Goal: Task Accomplishment & Management: Complete application form

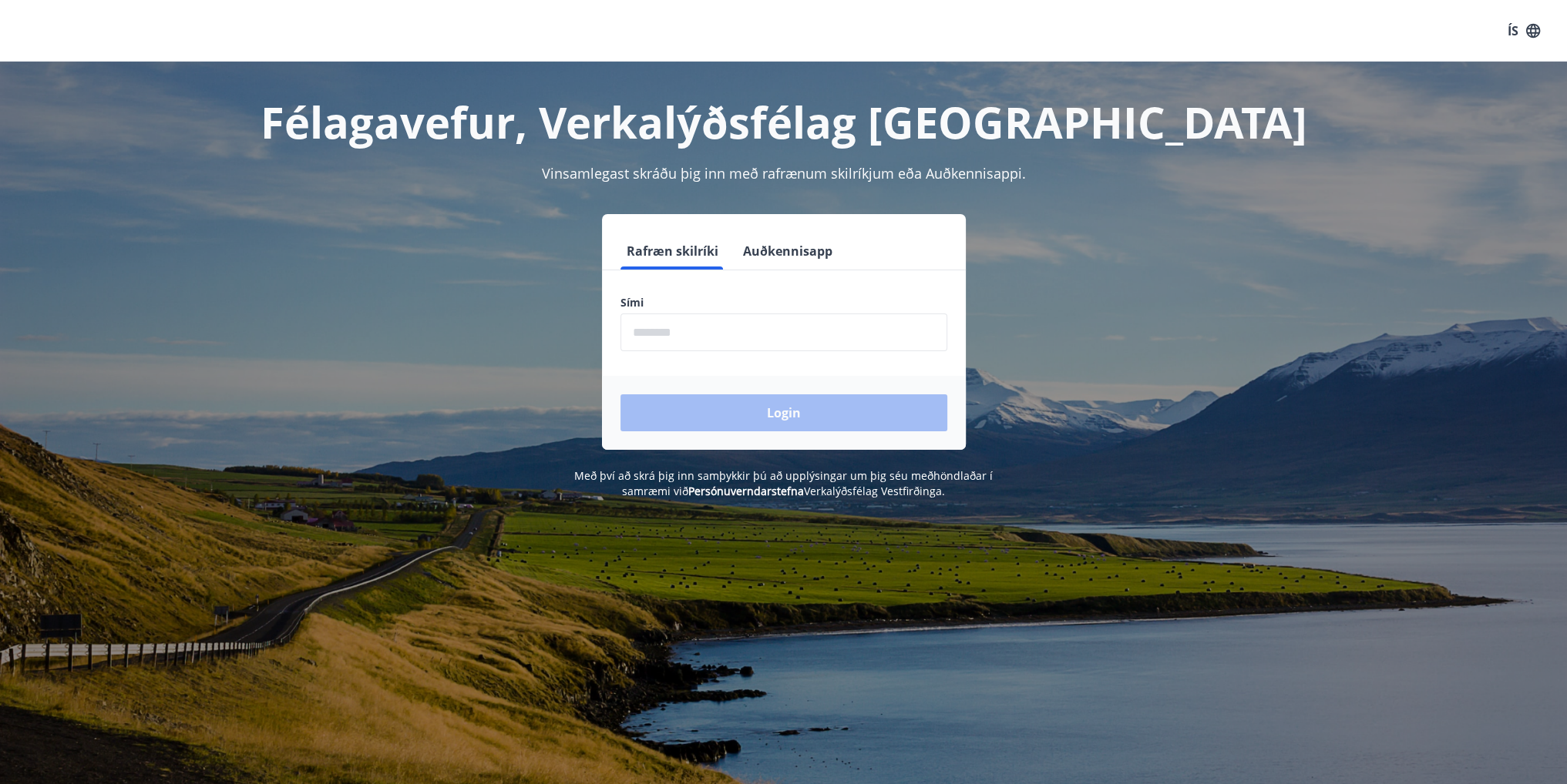
click at [712, 332] on input "phone" at bounding box center [784, 332] width 327 height 38
type input "********"
click at [732, 417] on button "Login" at bounding box center [784, 412] width 327 height 37
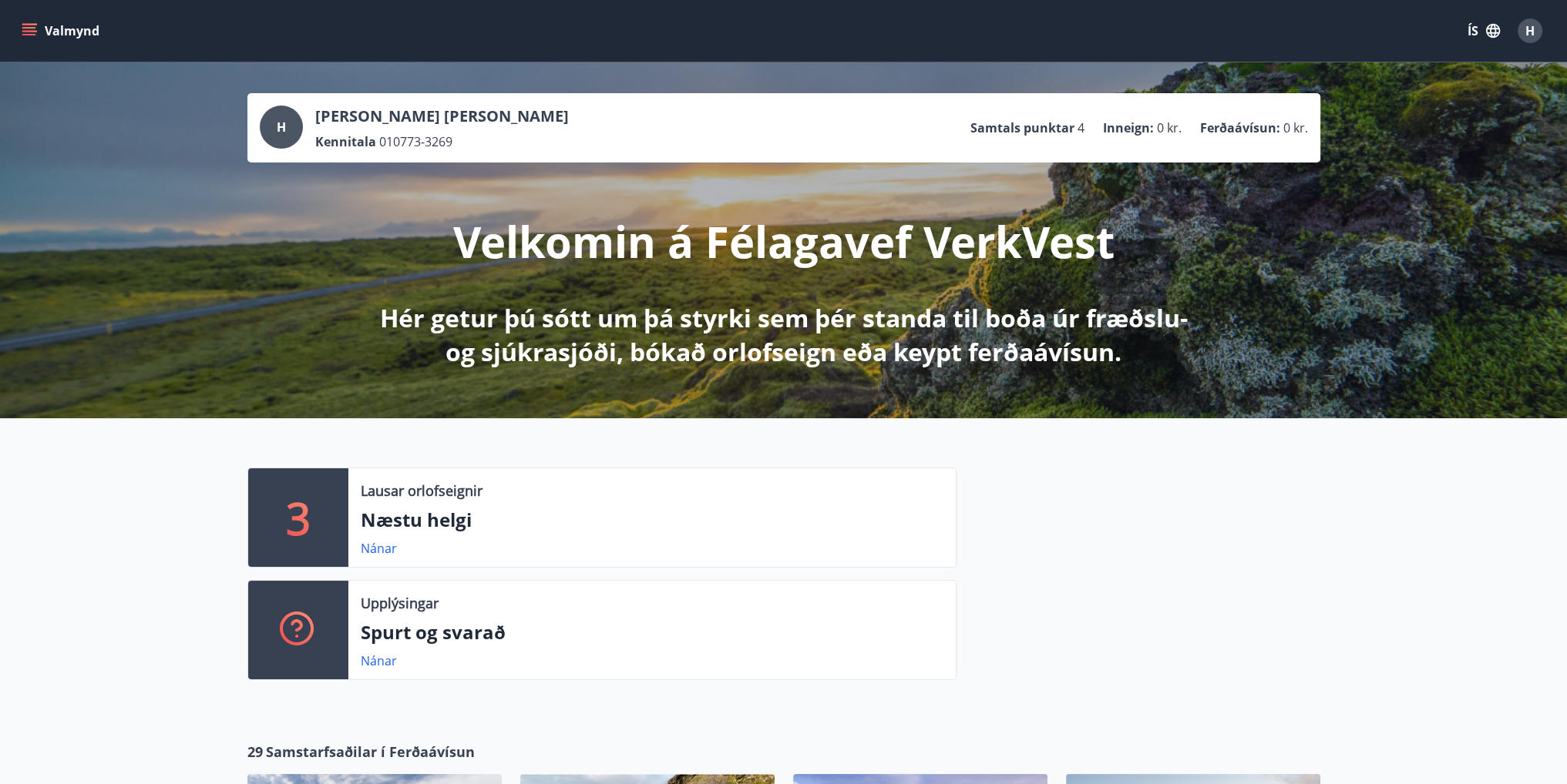
click at [18, 29] on div "Valmynd ÍS H" at bounding box center [784, 30] width 1567 height 62
click at [25, 30] on icon "menu" at bounding box center [29, 30] width 16 height 16
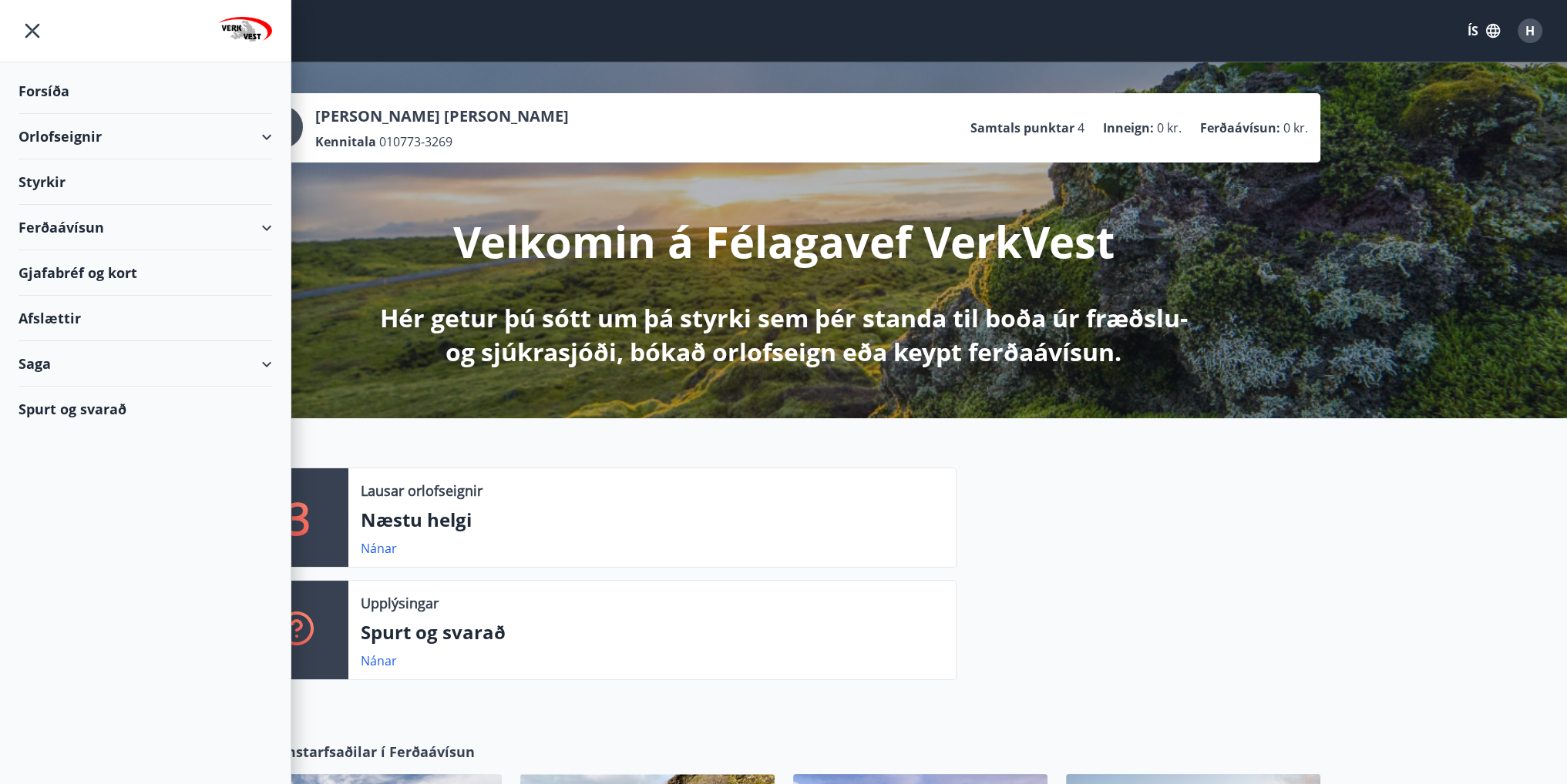
click at [266, 364] on div "Saga" at bounding box center [145, 364] width 253 height 45
click at [86, 570] on div "Styrkjasaga" at bounding box center [145, 564] width 229 height 32
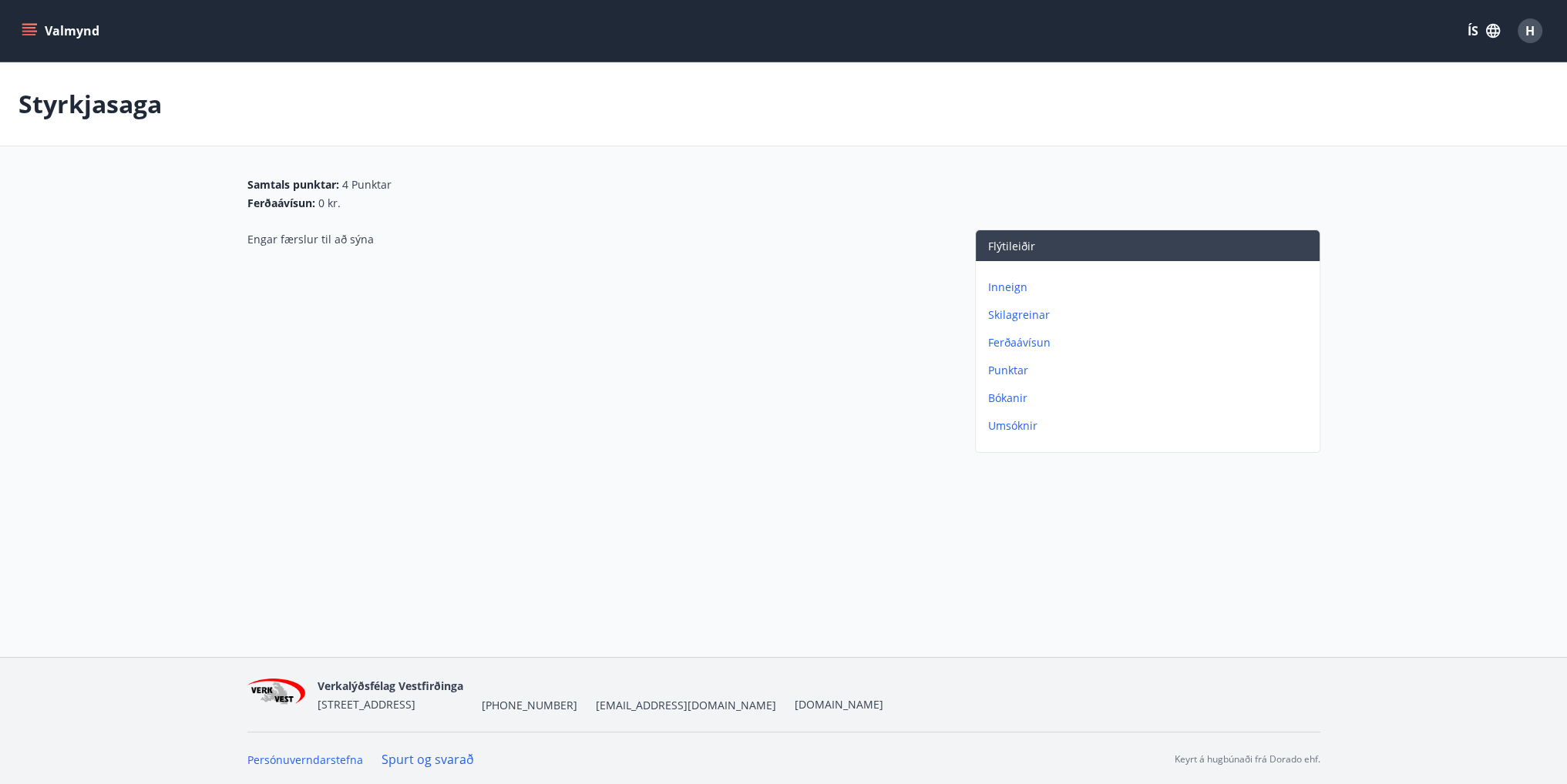
click at [1007, 395] on p "Bókanir" at bounding box center [1150, 398] width 325 height 16
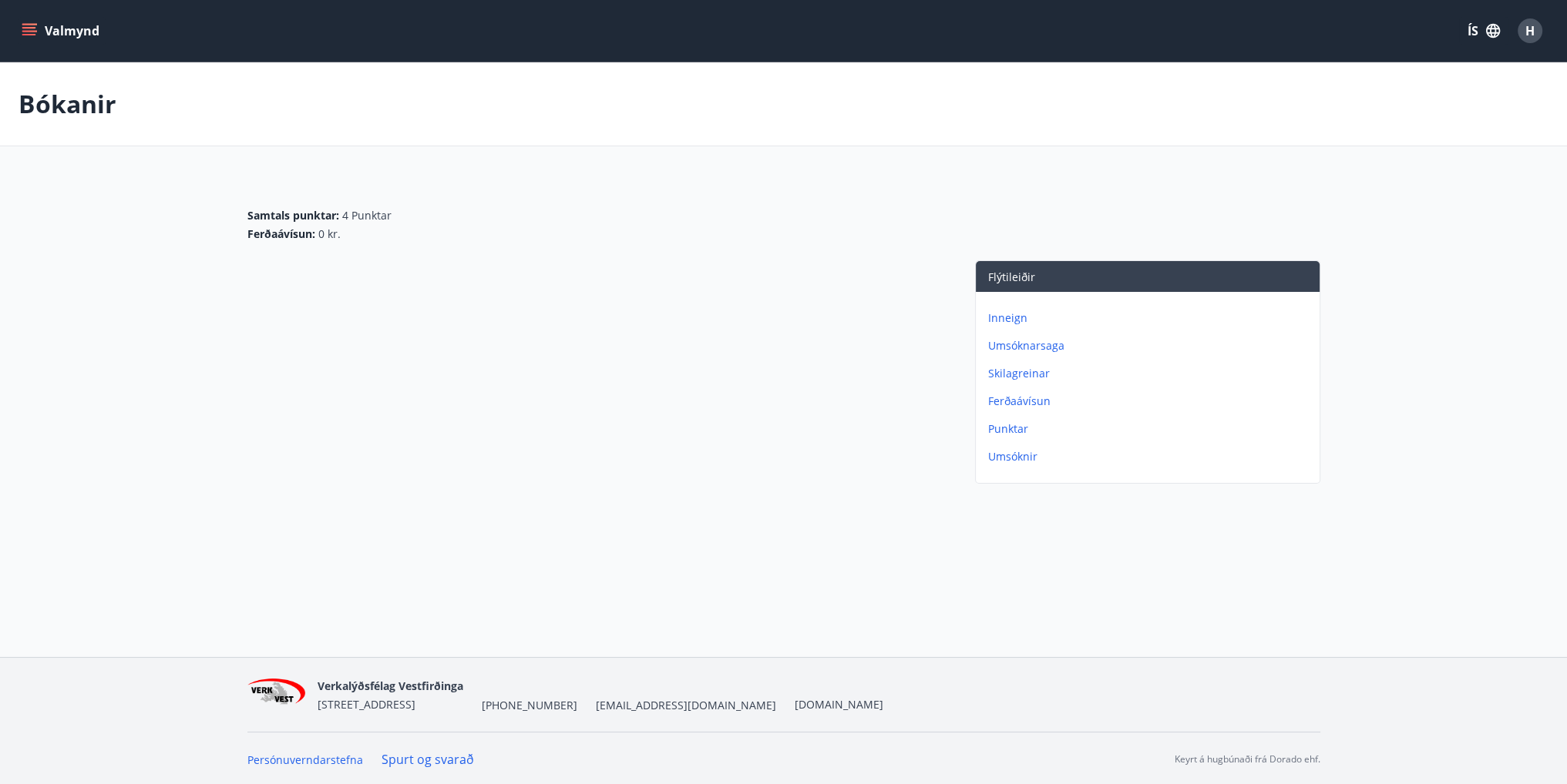
click at [1017, 352] on p "Umsóknarsaga" at bounding box center [1150, 346] width 325 height 16
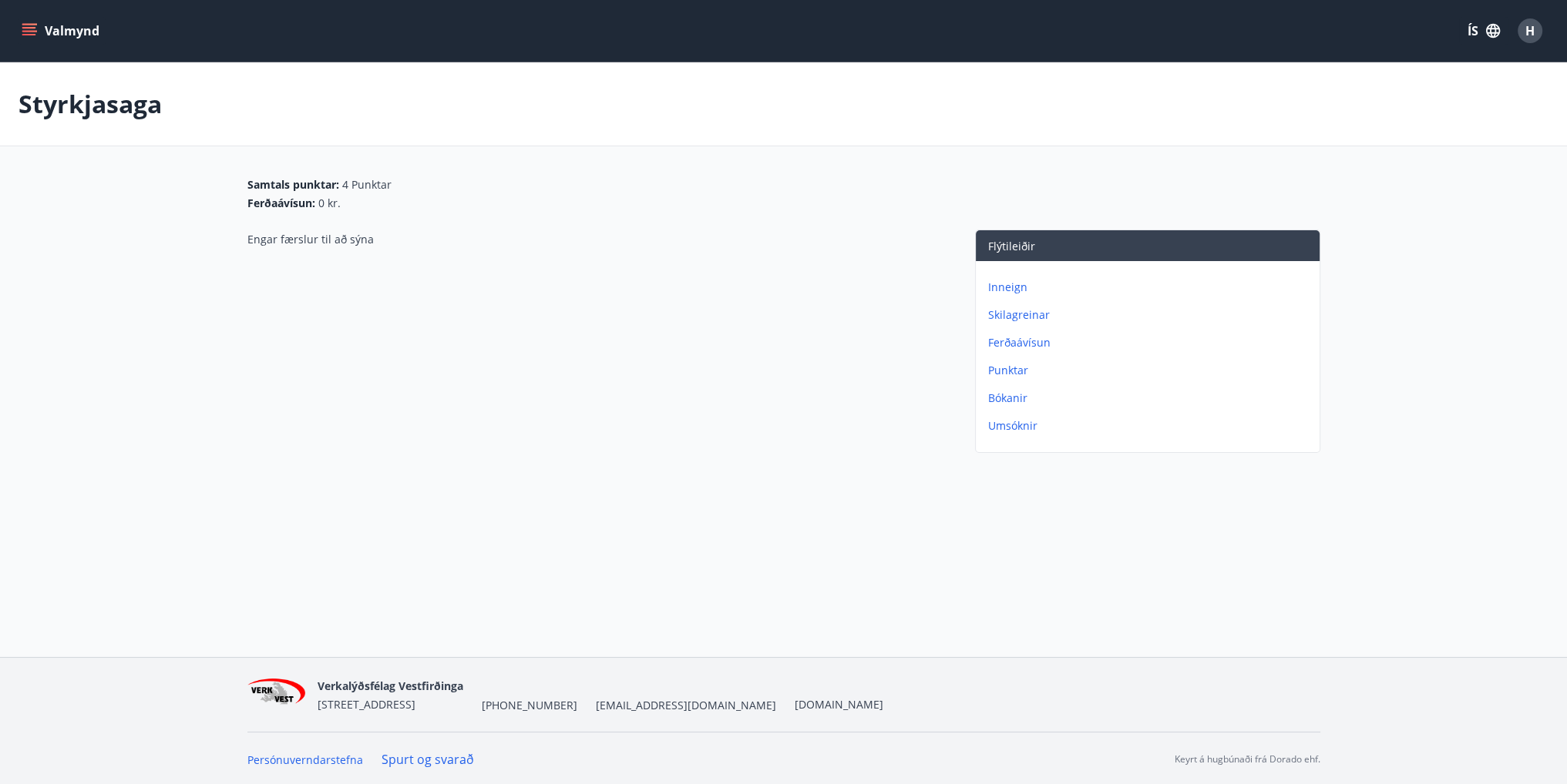
click at [30, 21] on button "Valmynd" at bounding box center [62, 31] width 87 height 28
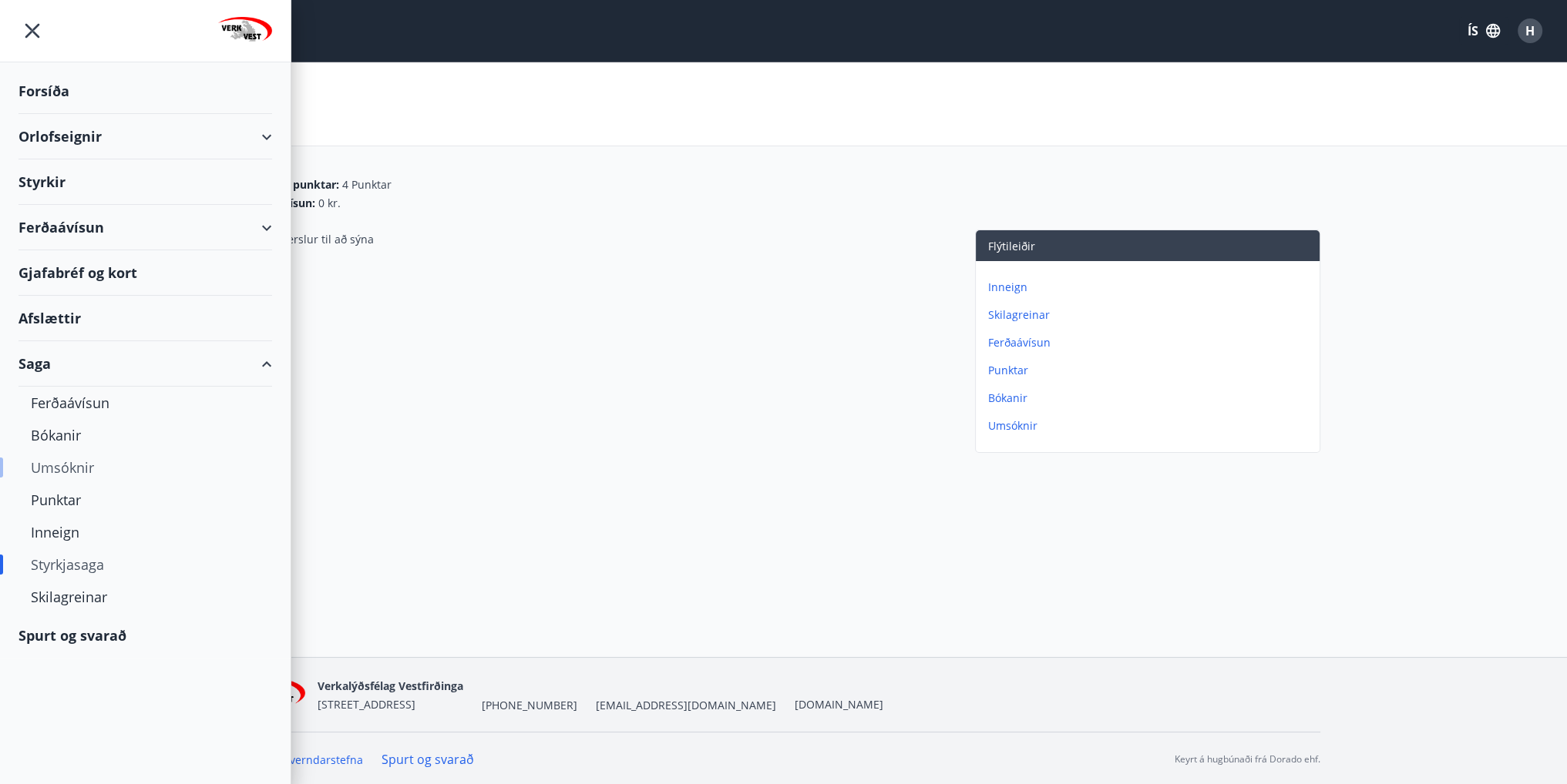
click at [61, 463] on div "Umsóknir" at bounding box center [145, 467] width 229 height 32
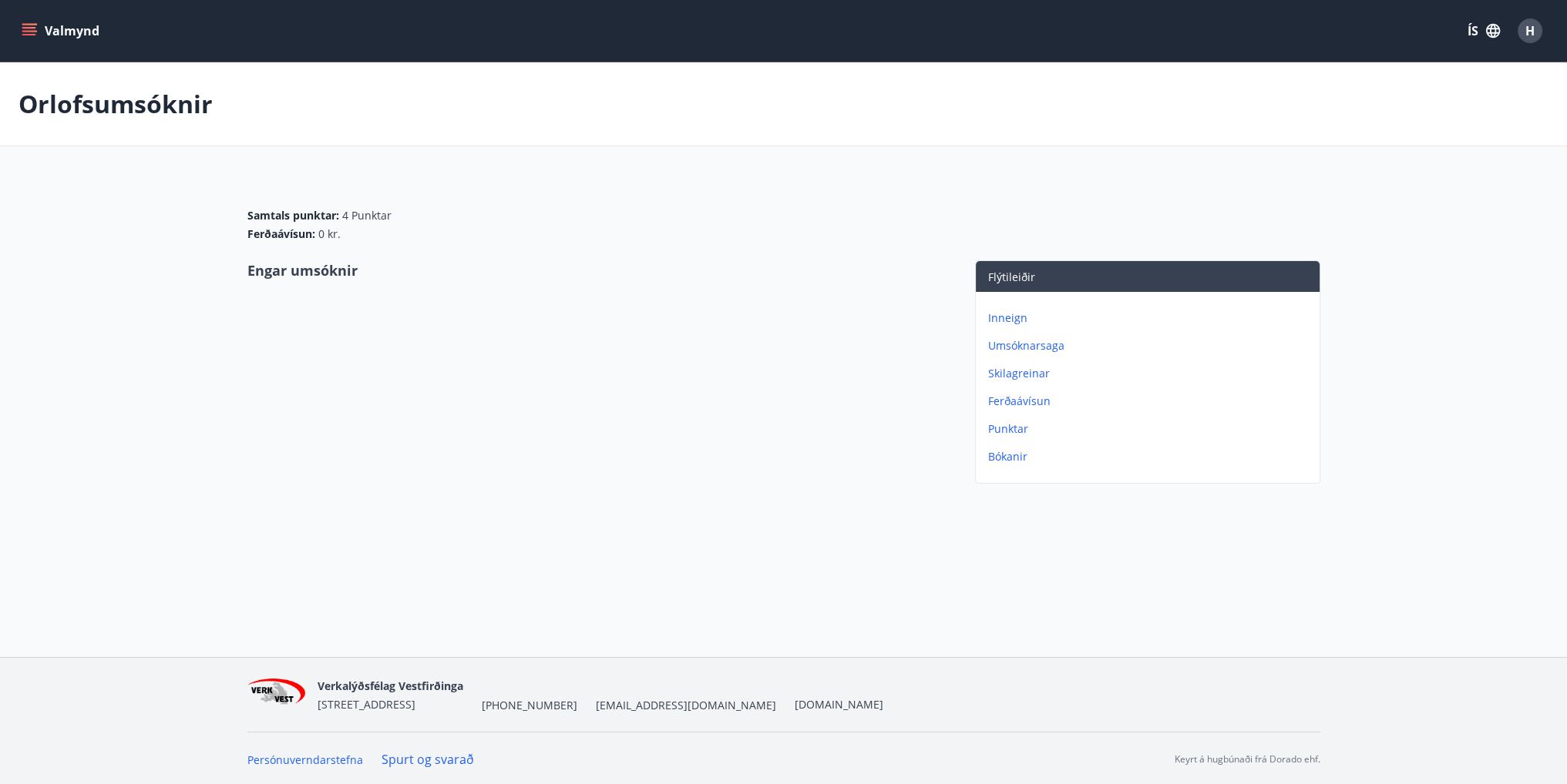
click at [18, 24] on button "Valmynd" at bounding box center [62, 31] width 87 height 28
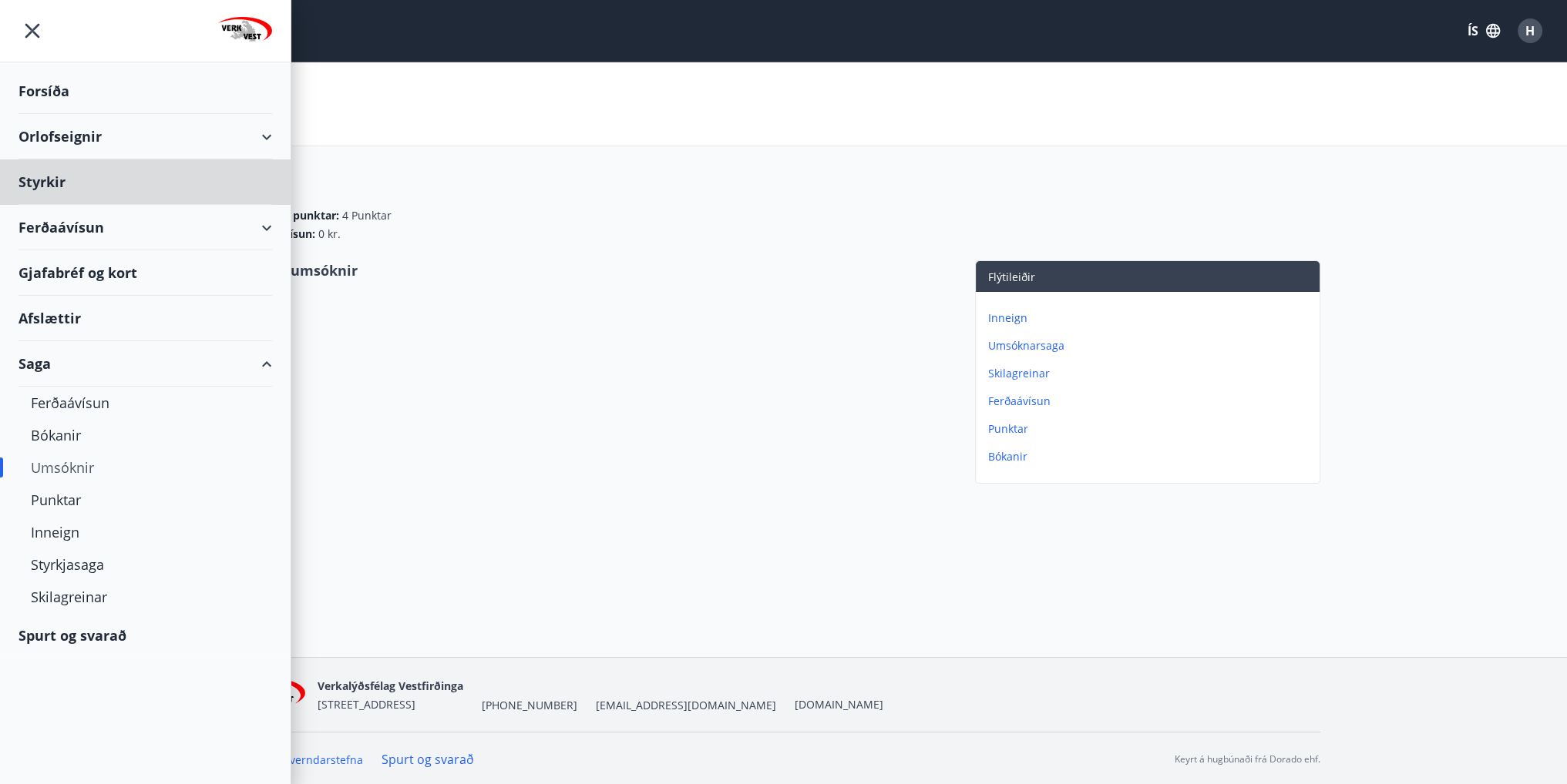
click at [28, 100] on div "Forsíða" at bounding box center [145, 90] width 253 height 45
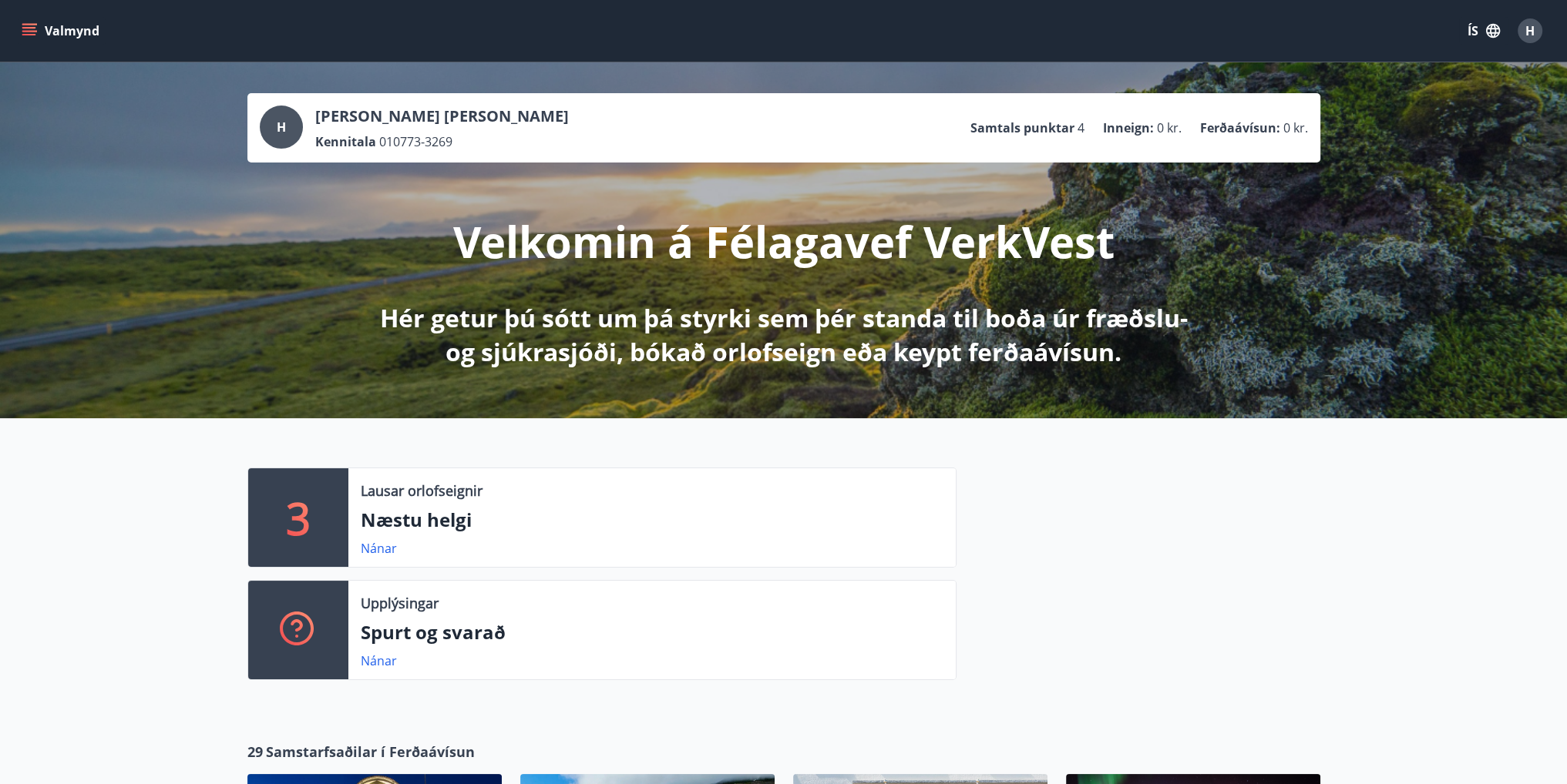
click at [23, 44] on button "Valmynd" at bounding box center [62, 31] width 87 height 28
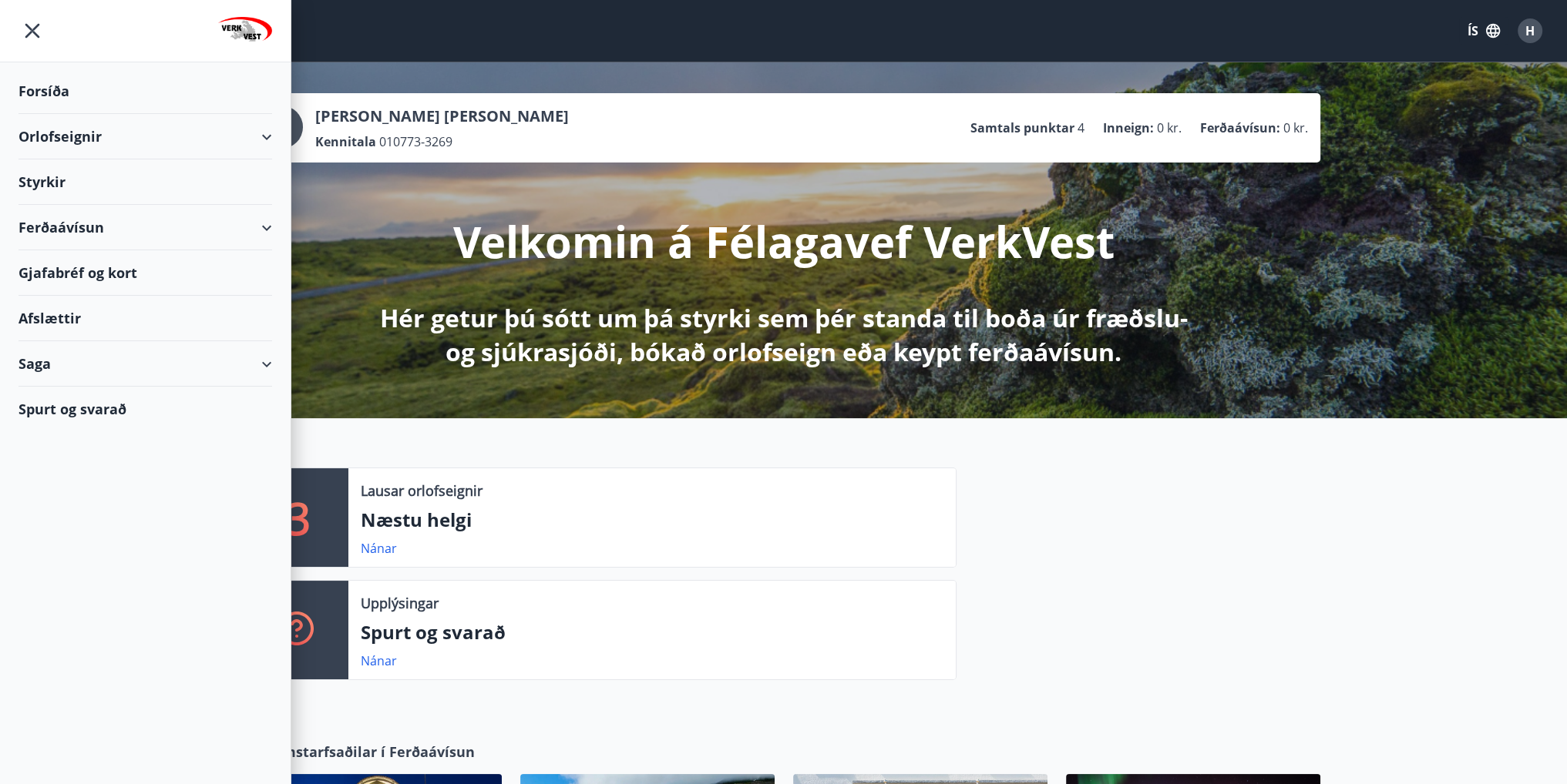
click at [51, 114] on div "Styrkir" at bounding box center [145, 90] width 253 height 45
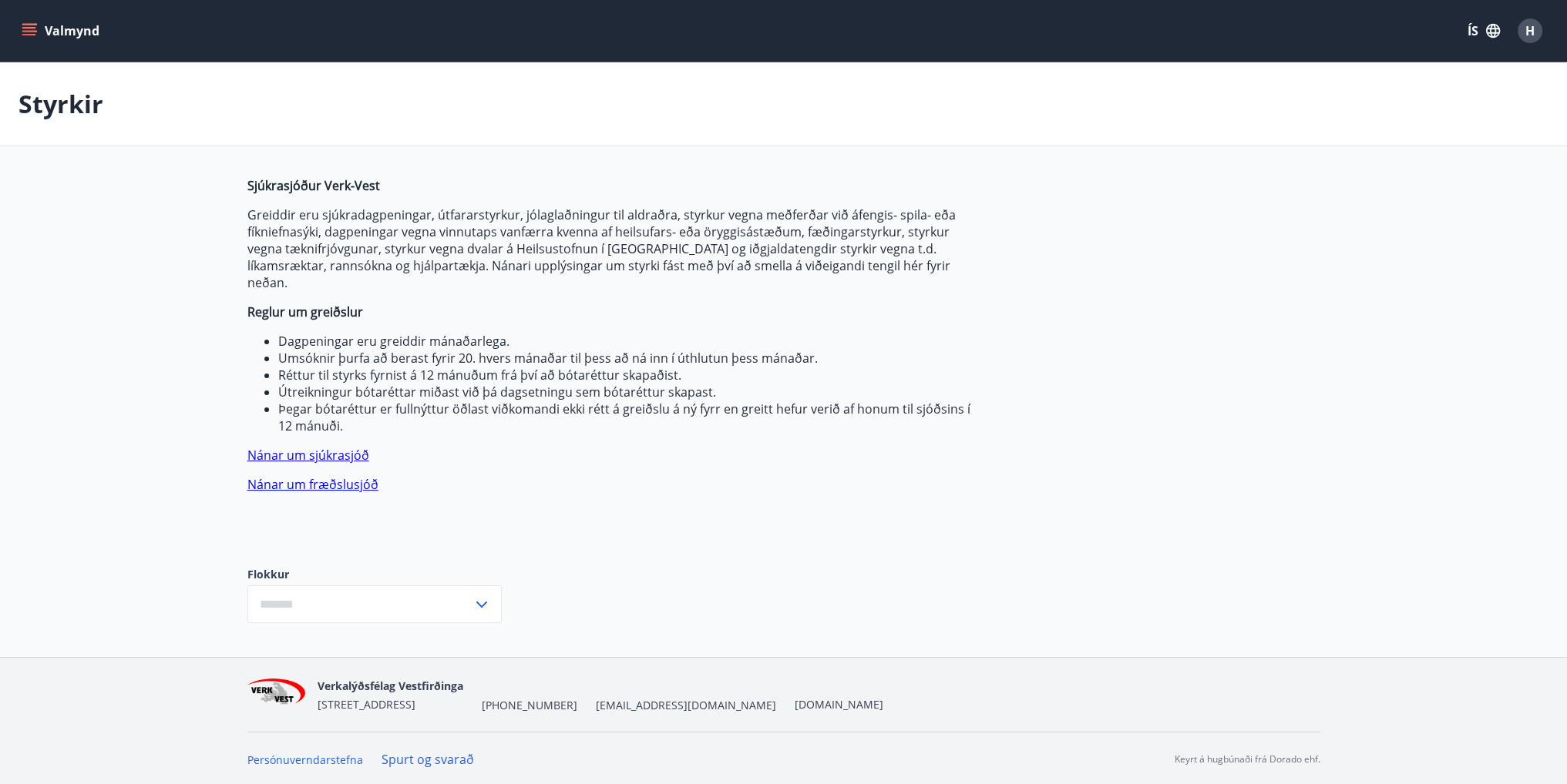
click at [332, 447] on link "Nánar um sjúkrasjóð" at bounding box center [309, 455] width 122 height 17
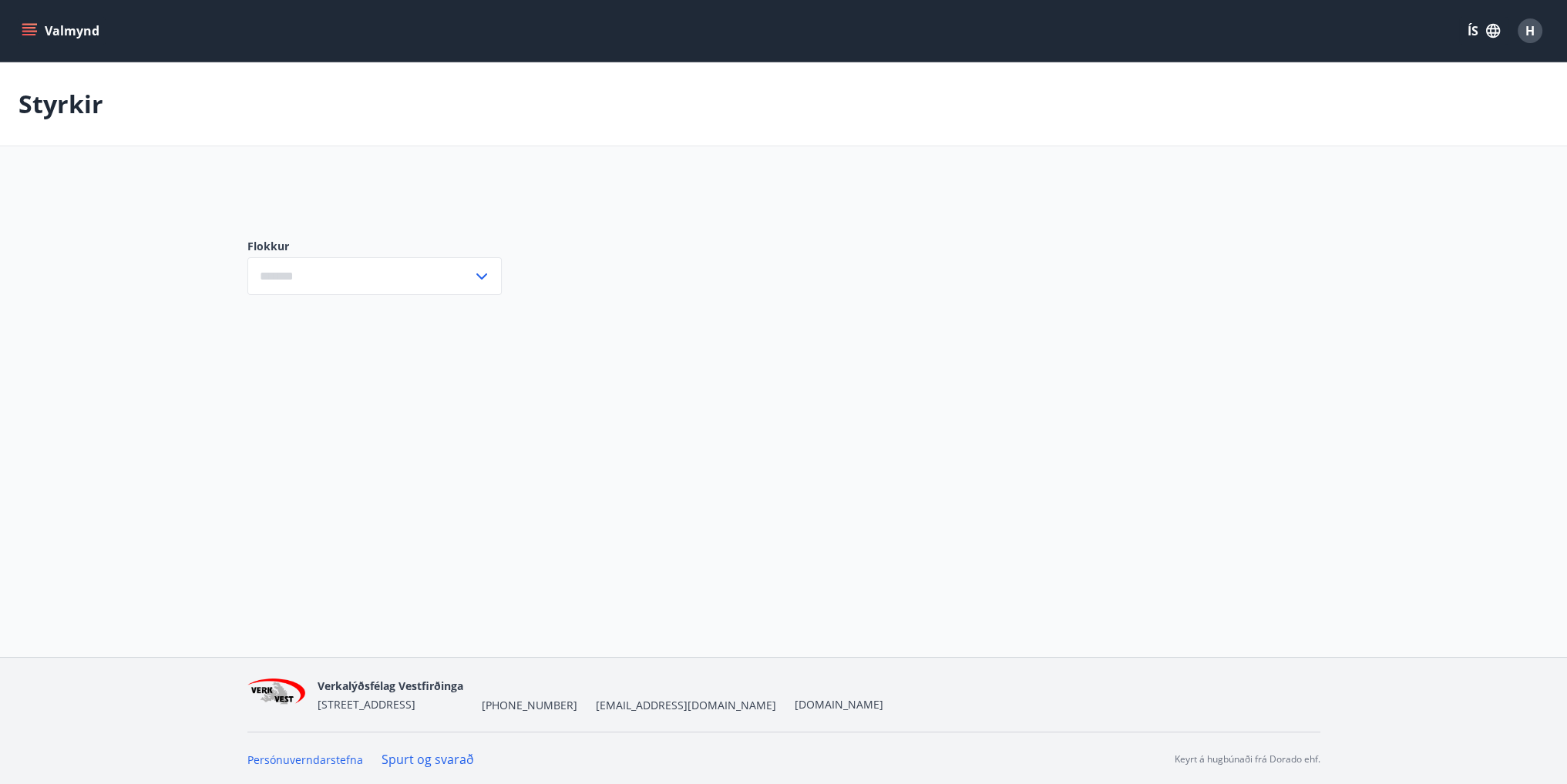
type input "***"
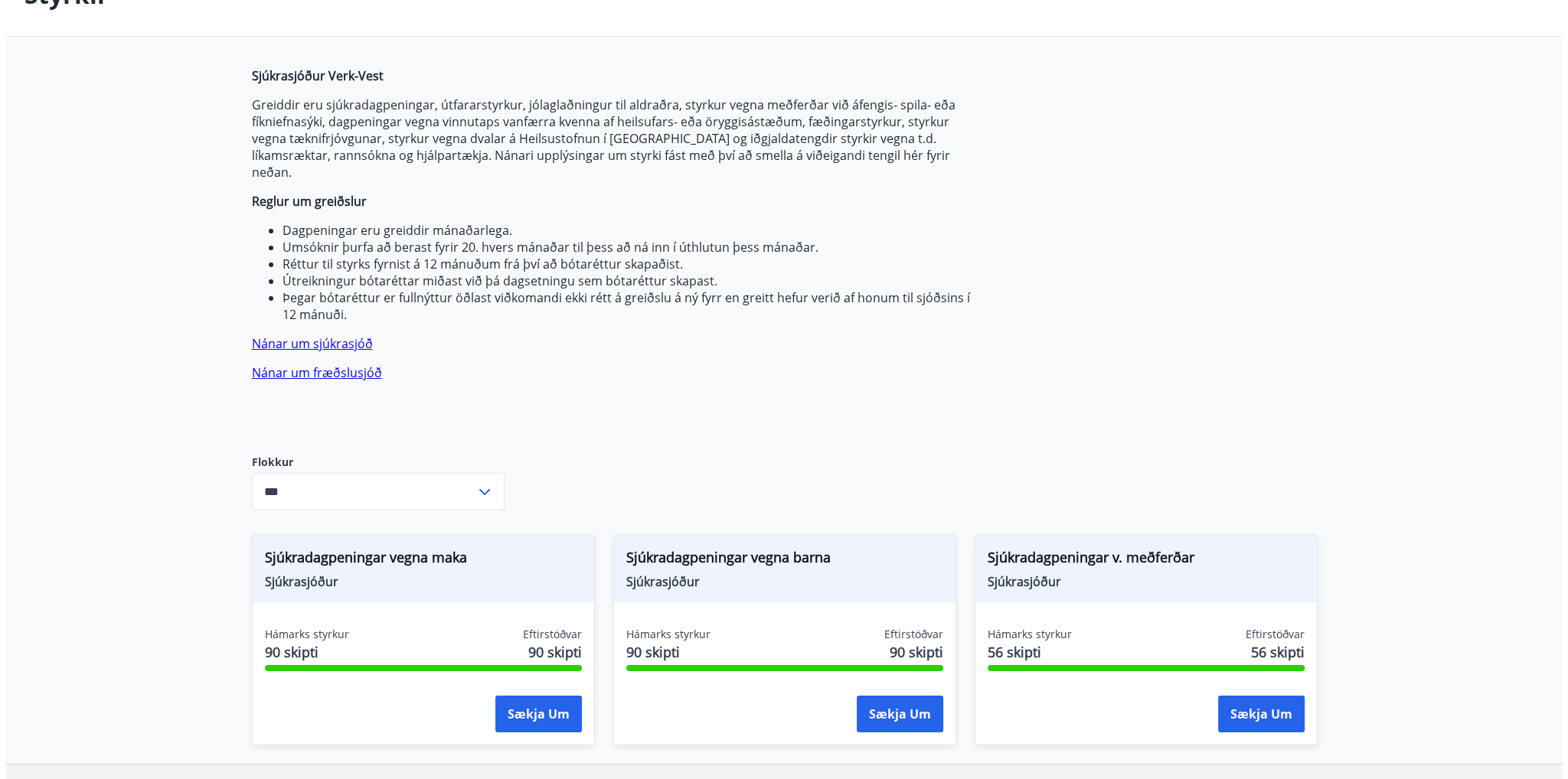
scroll to position [204, 0]
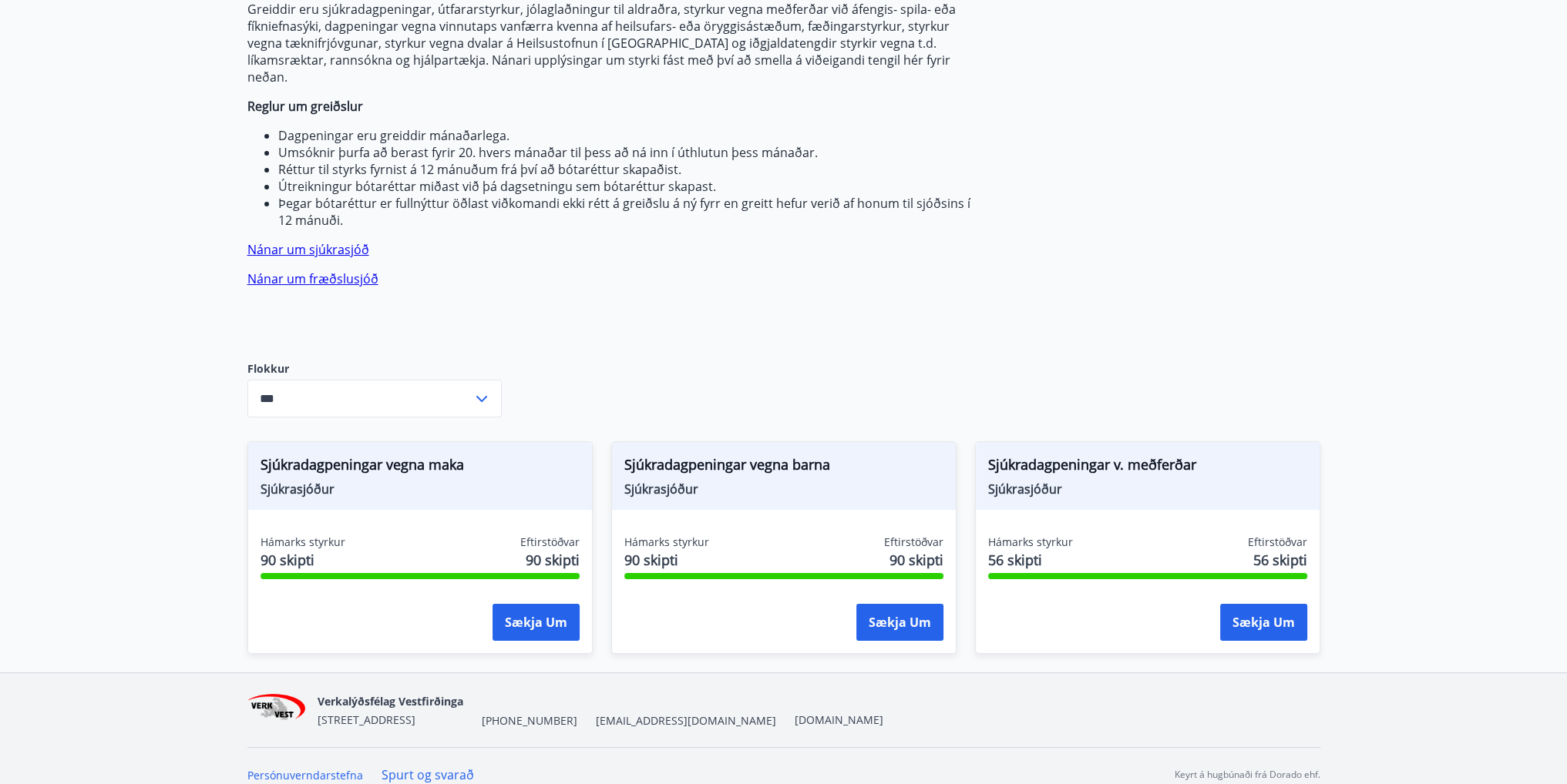
click at [561, 550] on span "90 skipti" at bounding box center [553, 560] width 54 height 20
click at [425, 454] on span "Sjúkradagpeningar vegna maka" at bounding box center [420, 467] width 319 height 26
click at [1062, 454] on span "Sjúkradagpeningar v. meðferðar" at bounding box center [1147, 467] width 319 height 26
click at [1225, 605] on button "Sækja um" at bounding box center [1263, 622] width 87 height 37
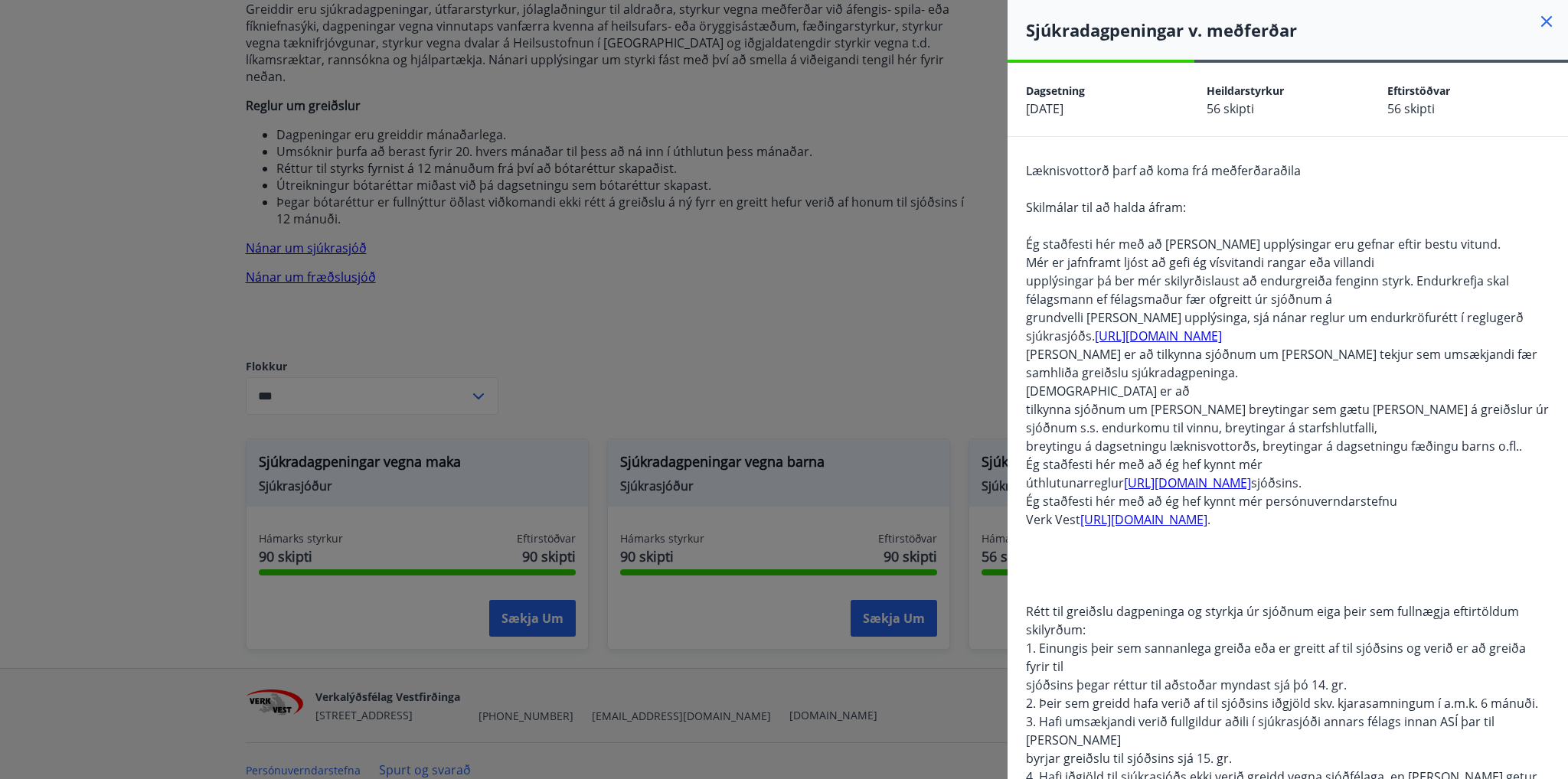
click at [1401, 84] on span "Eftirstöðvar" at bounding box center [1418, 91] width 63 height 15
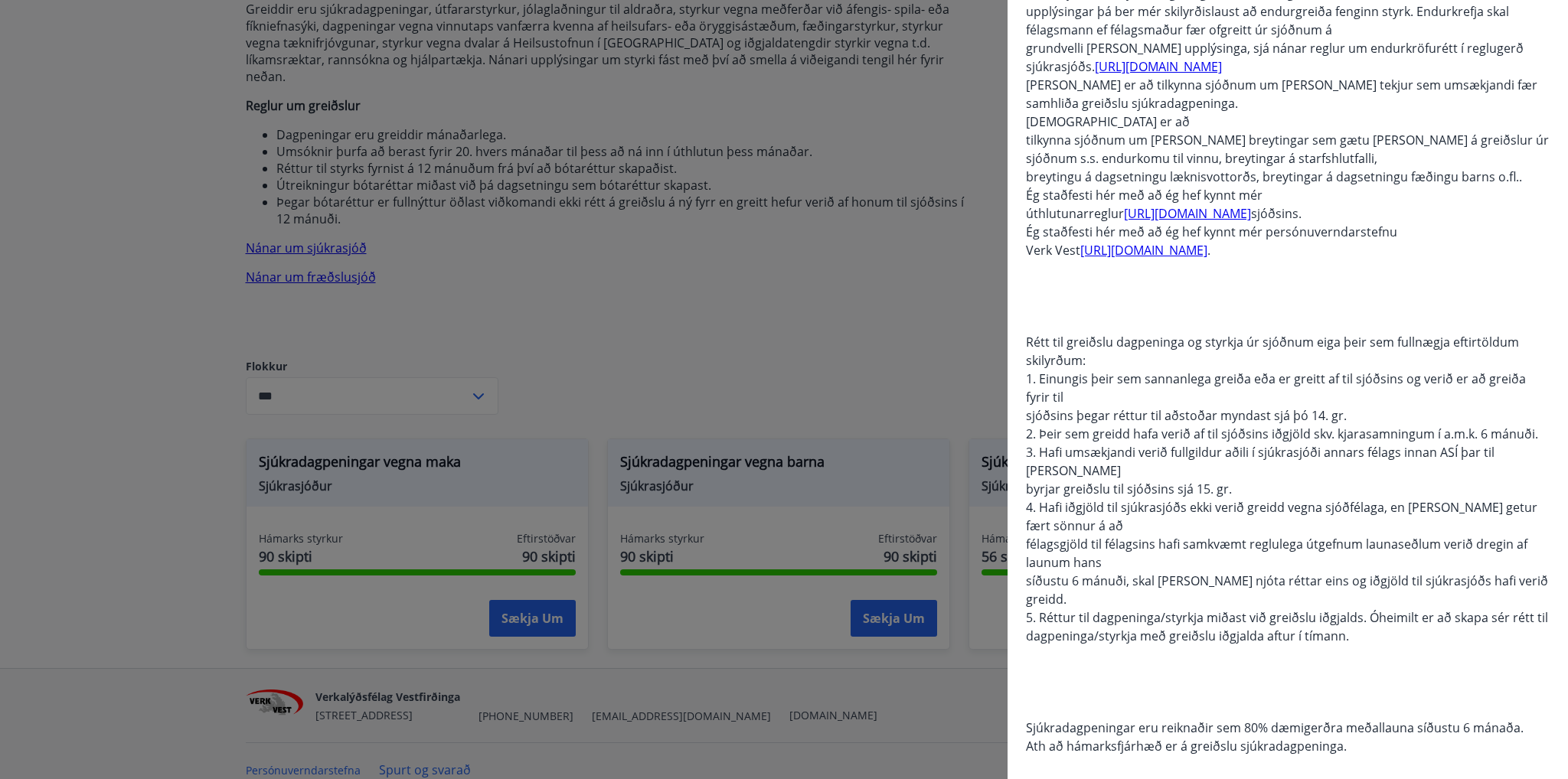
scroll to position [0, 0]
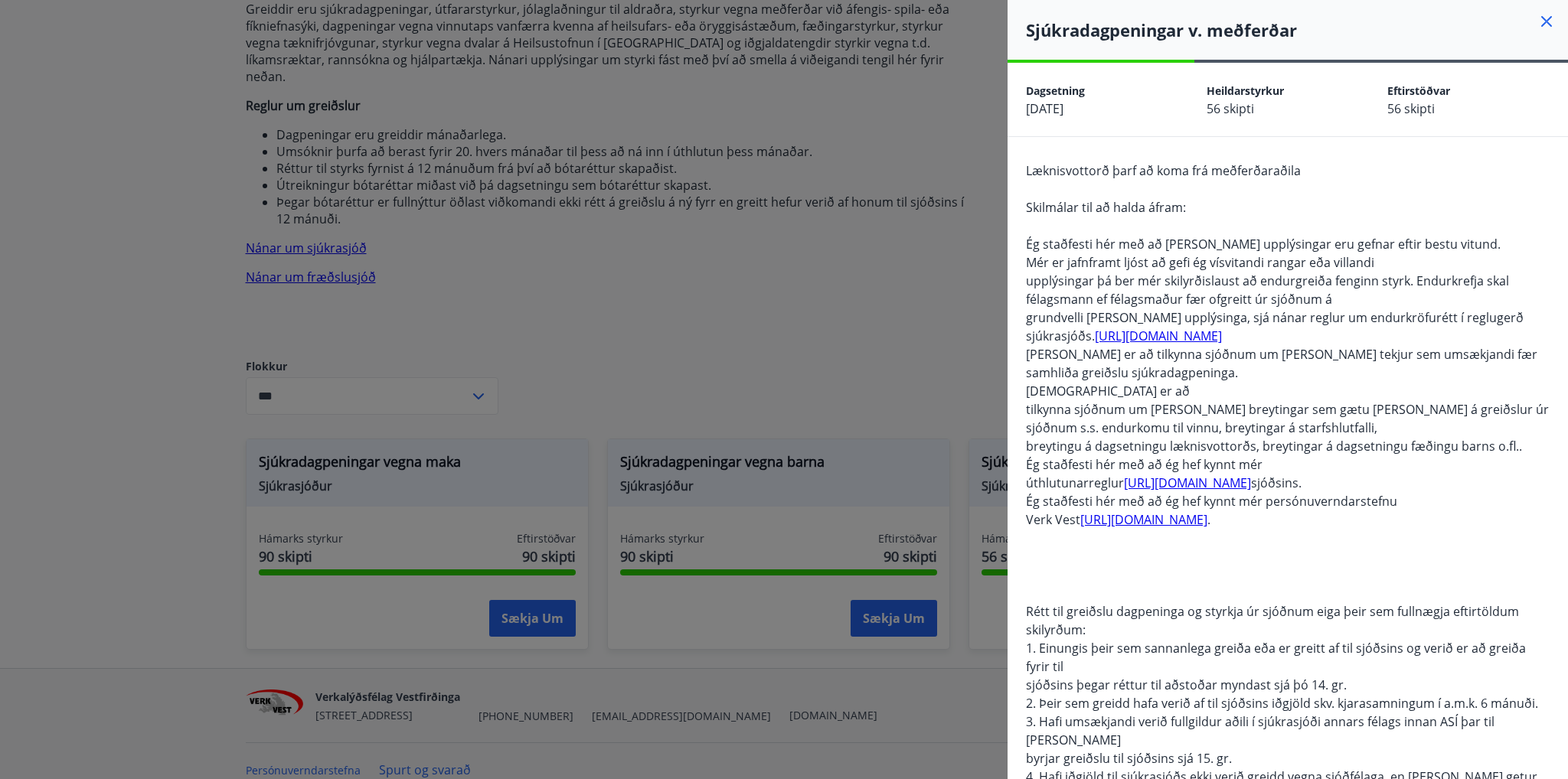
click at [776, 310] on div at bounding box center [784, 389] width 1568 height 779
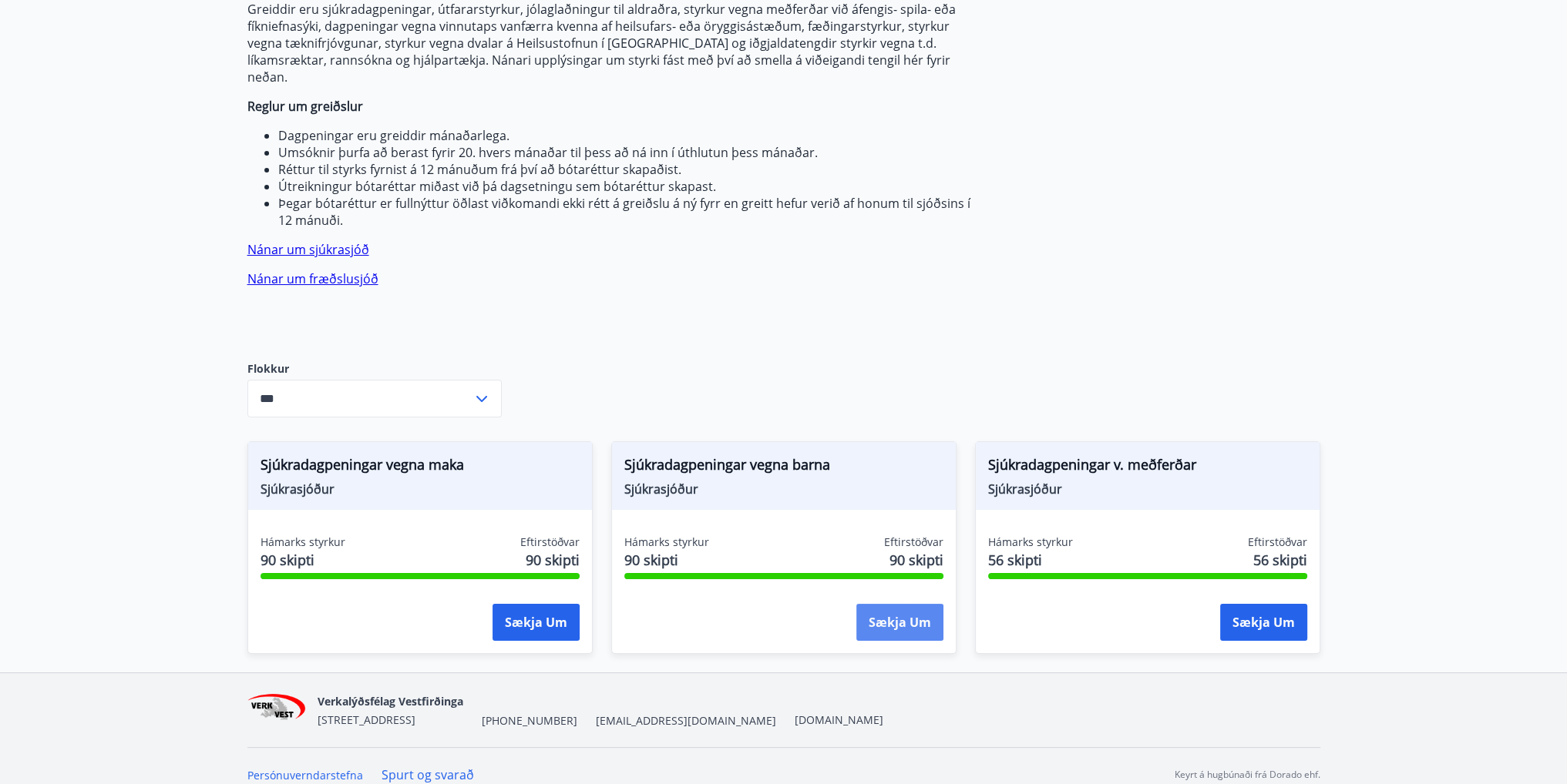
click at [896, 605] on button "Sækja um" at bounding box center [900, 622] width 87 height 37
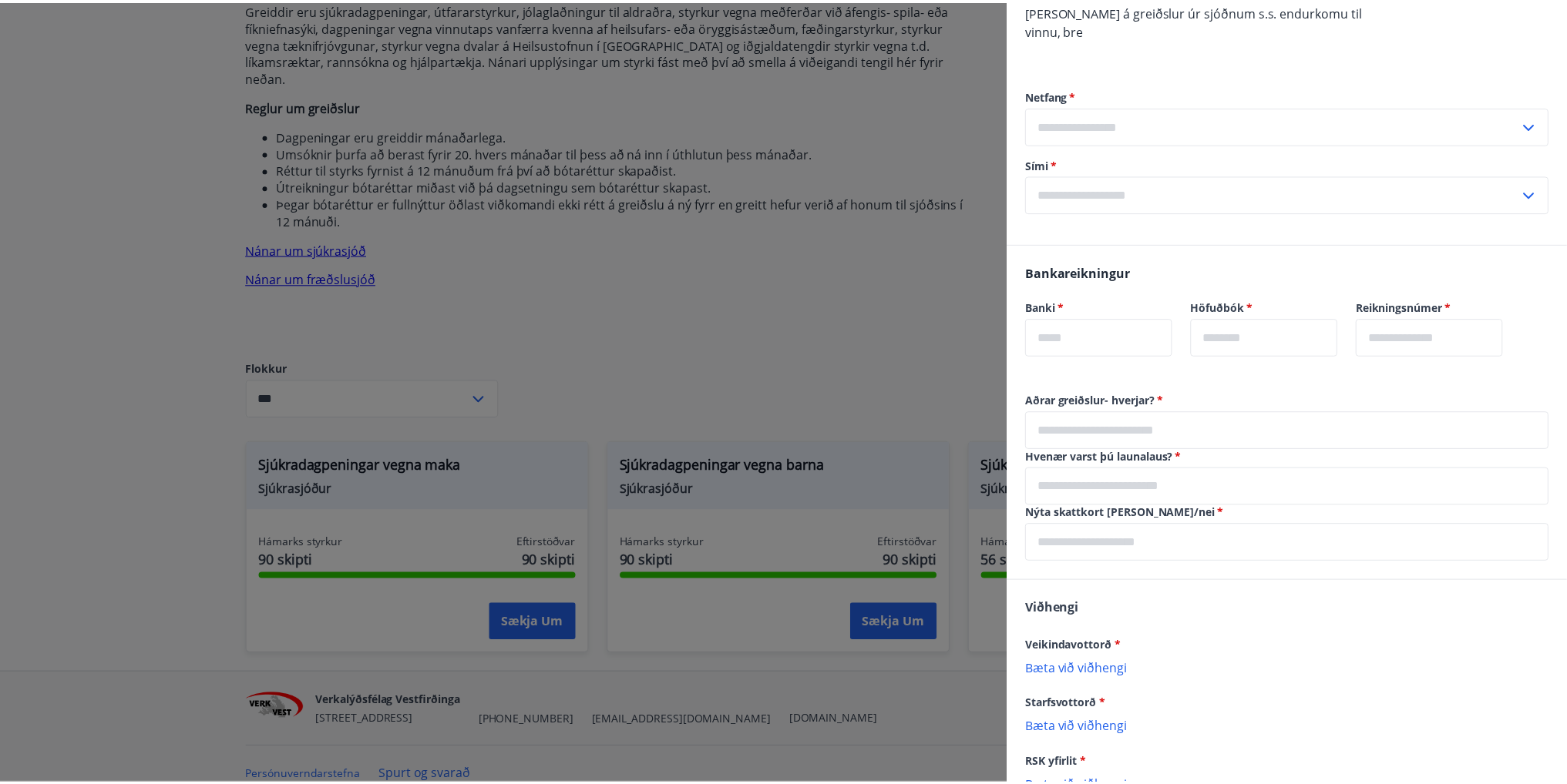
scroll to position [925, 0]
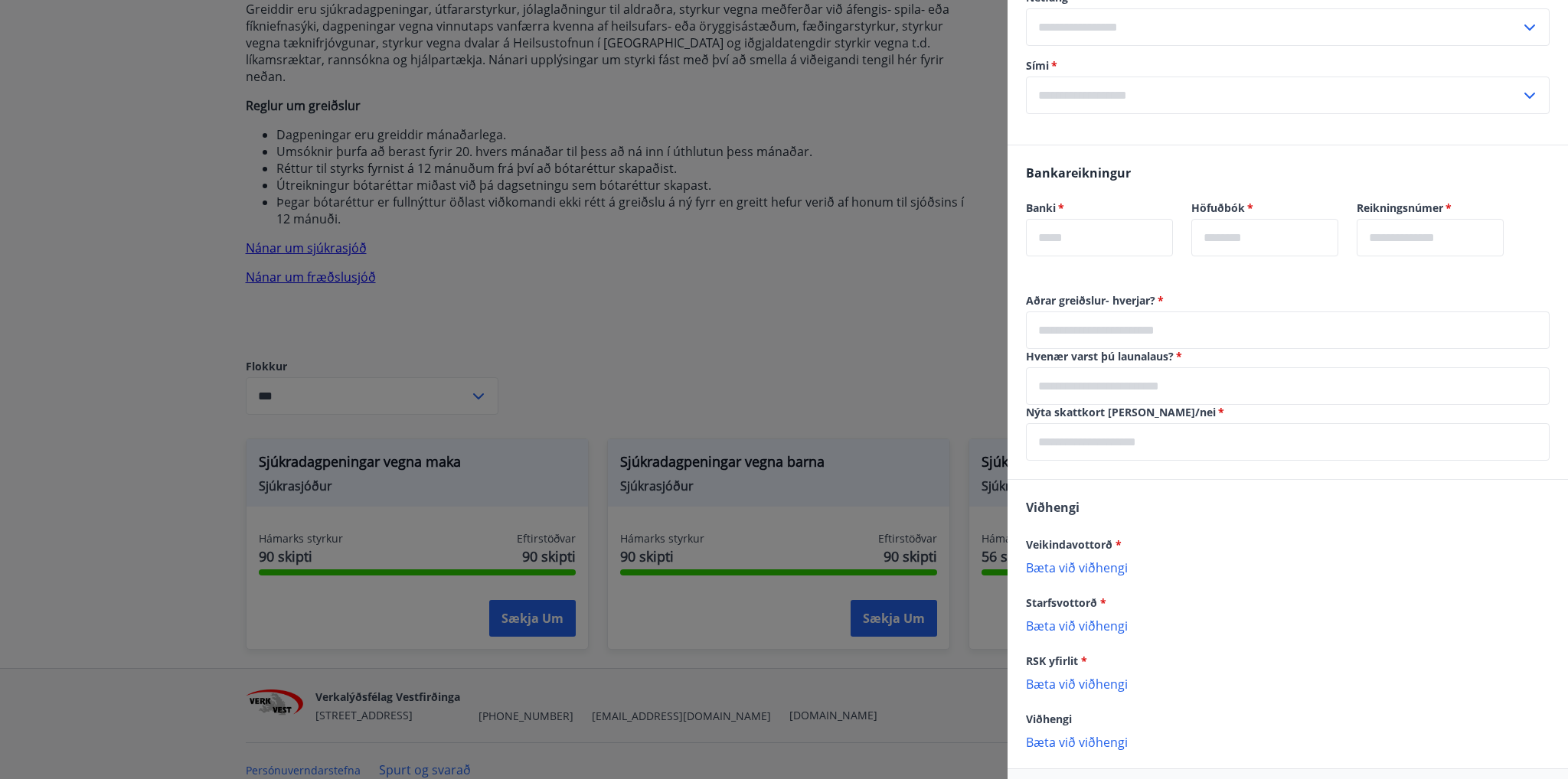
click at [660, 284] on div at bounding box center [784, 389] width 1568 height 779
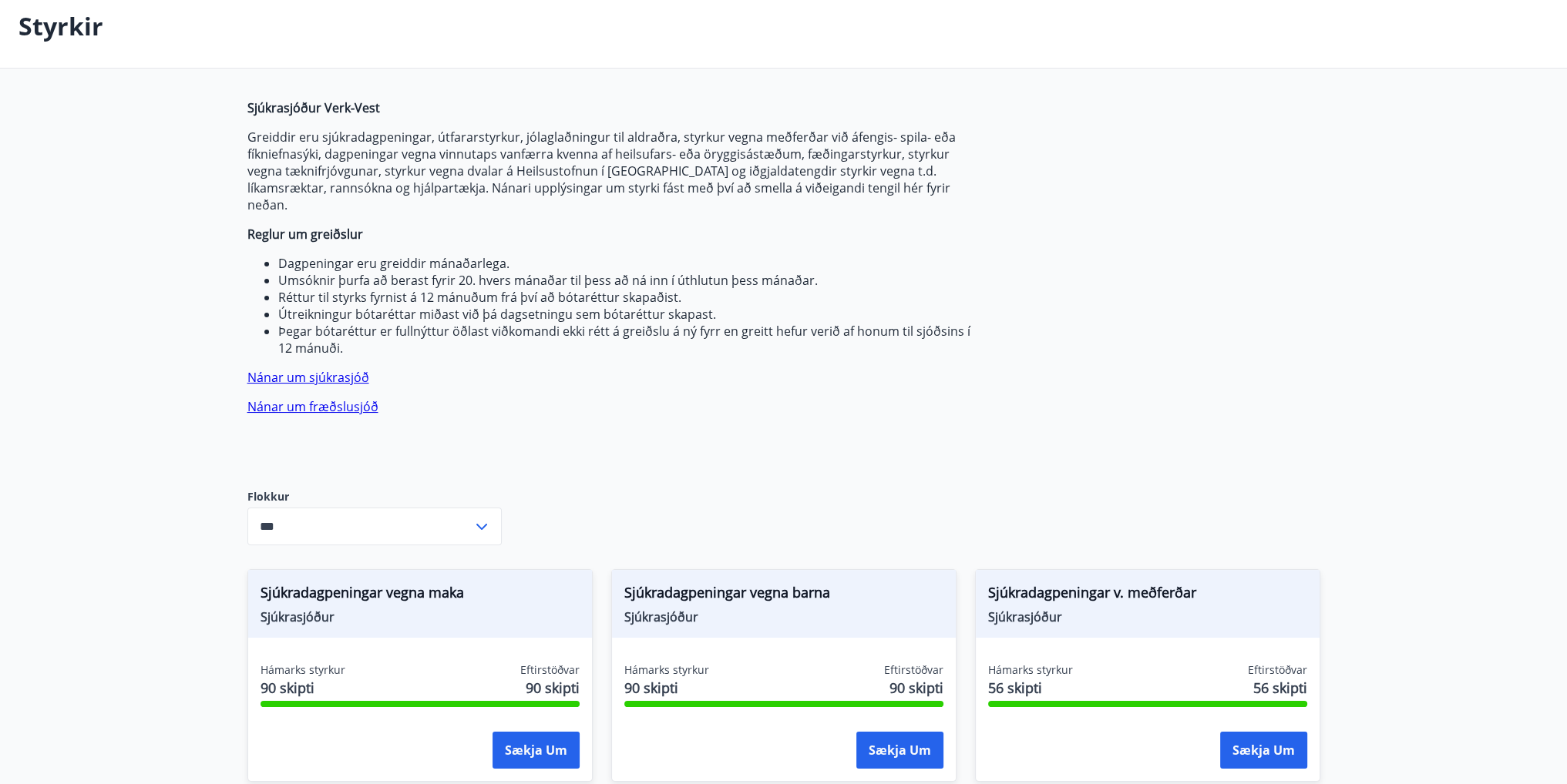
scroll to position [0, 0]
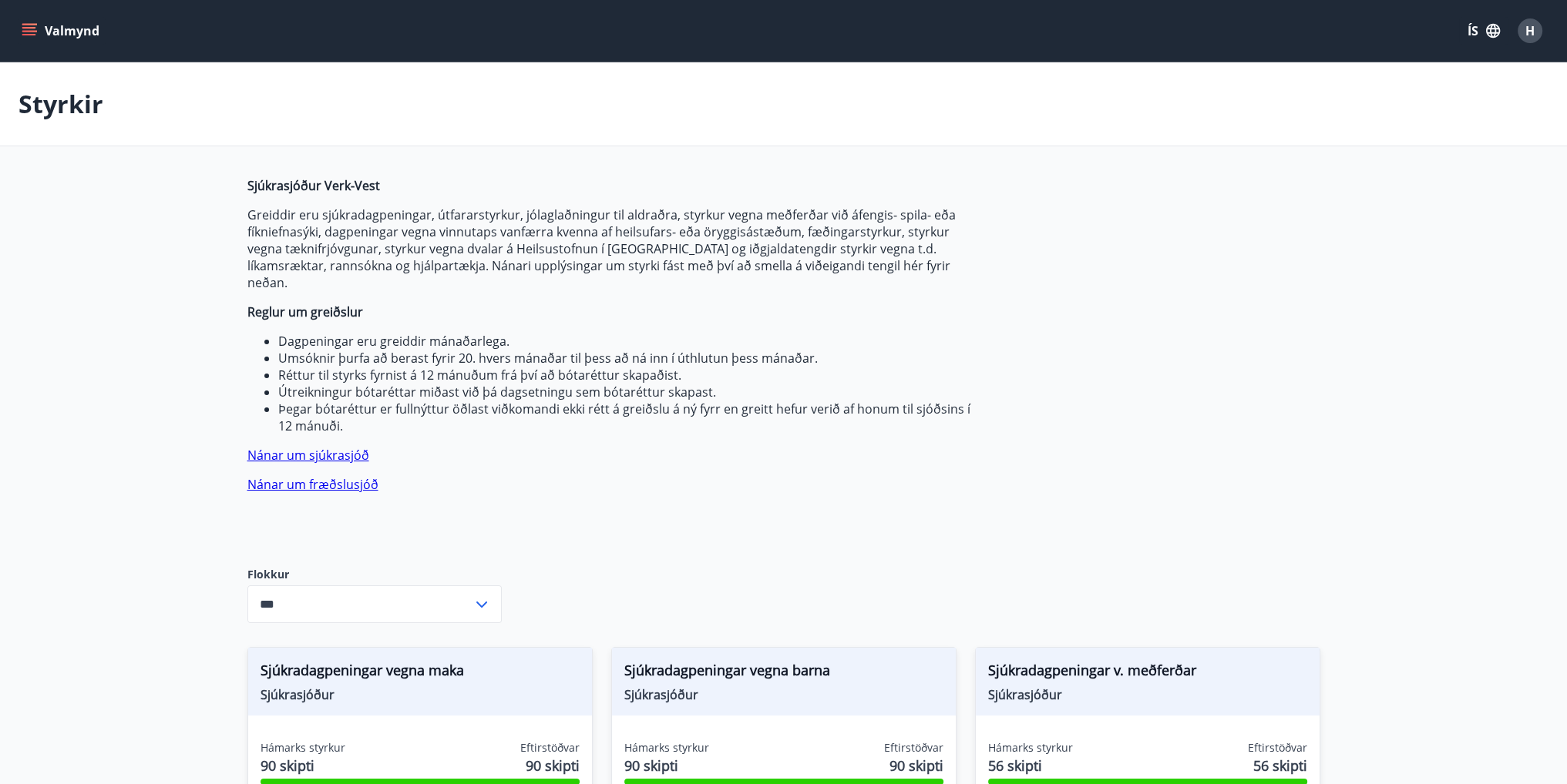
click at [21, 32] on icon "menu" at bounding box center [29, 30] width 16 height 16
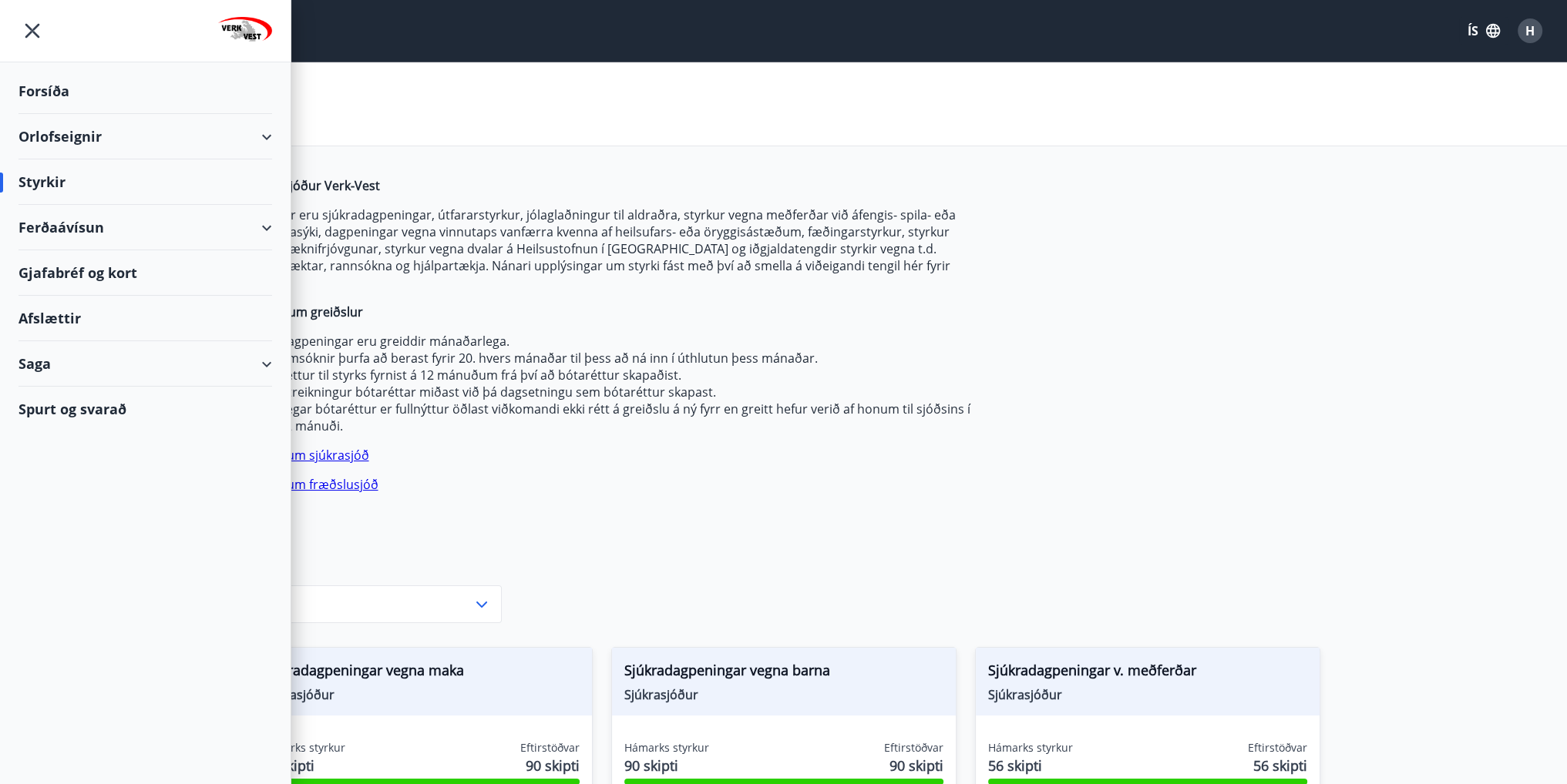
click at [1091, 412] on div "Sjúkrasjóður Verk-Vest Greiddir eru sjúkradagpeningar, útfararstyrkur, jólaglað…" at bounding box center [784, 527] width 1072 height 701
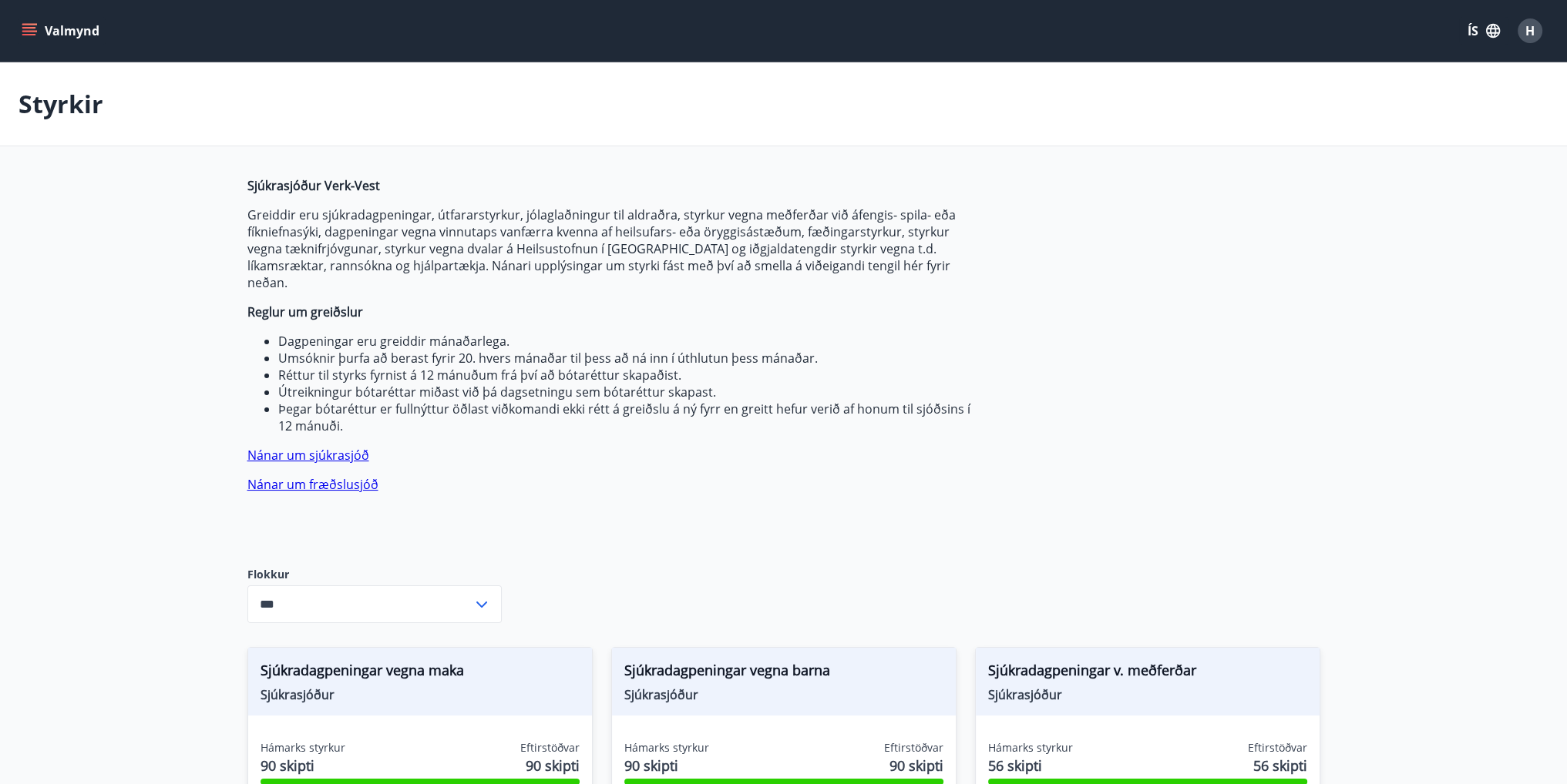
click at [1523, 33] on div "H" at bounding box center [1530, 30] width 25 height 25
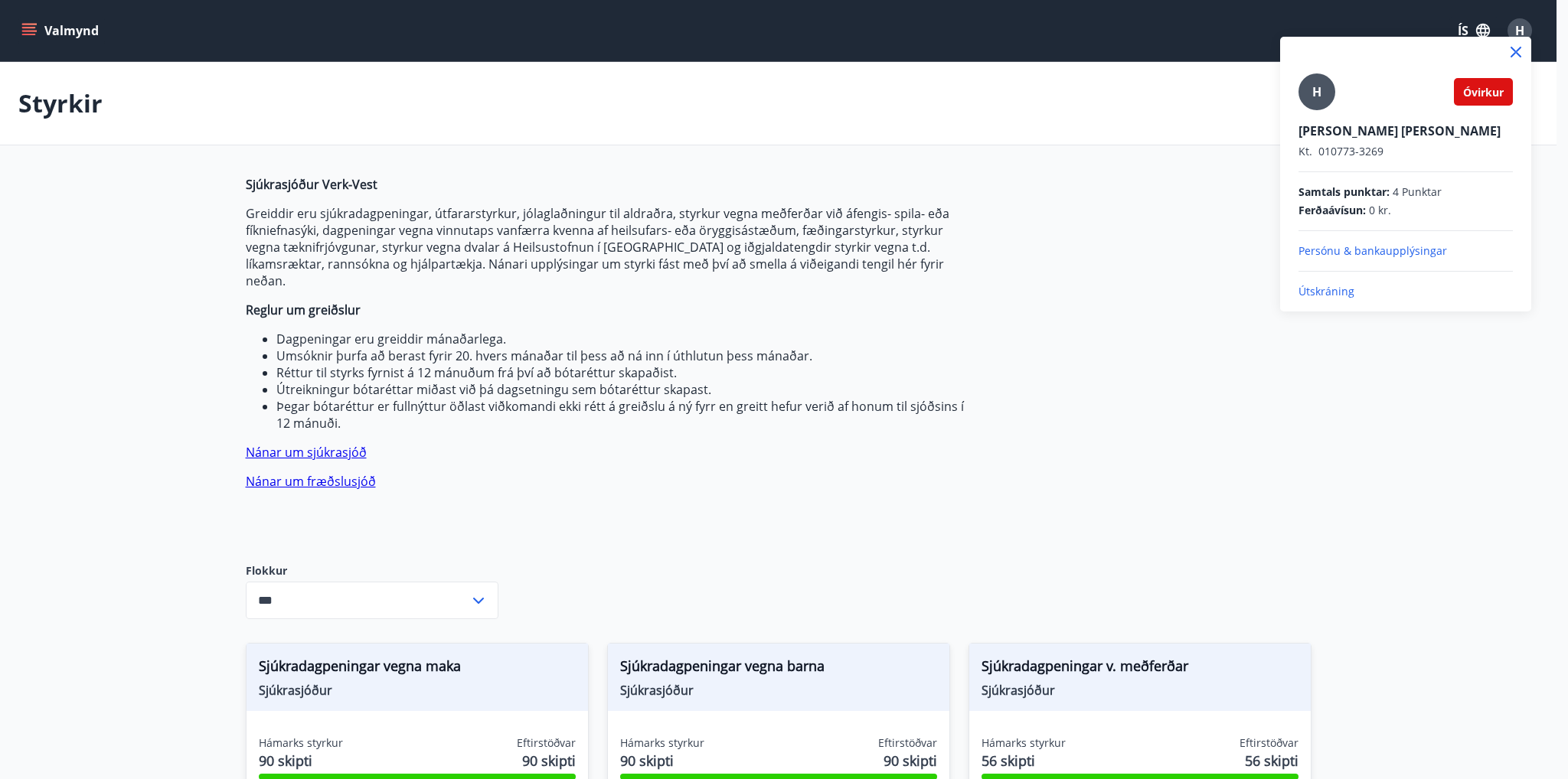
click at [1147, 408] on div at bounding box center [784, 389] width 1568 height 779
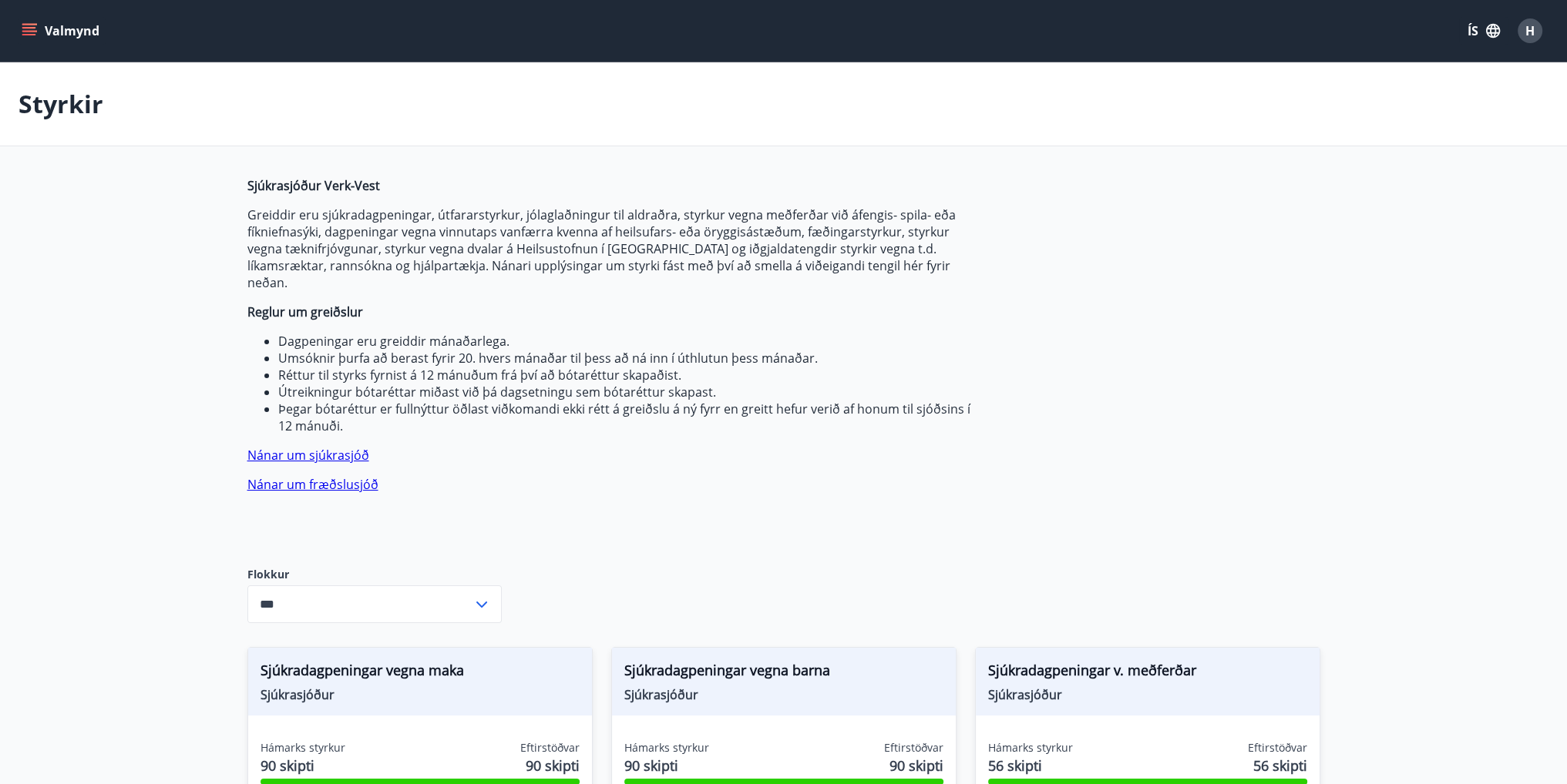
click at [27, 30] on icon "menu" at bounding box center [30, 31] width 17 height 2
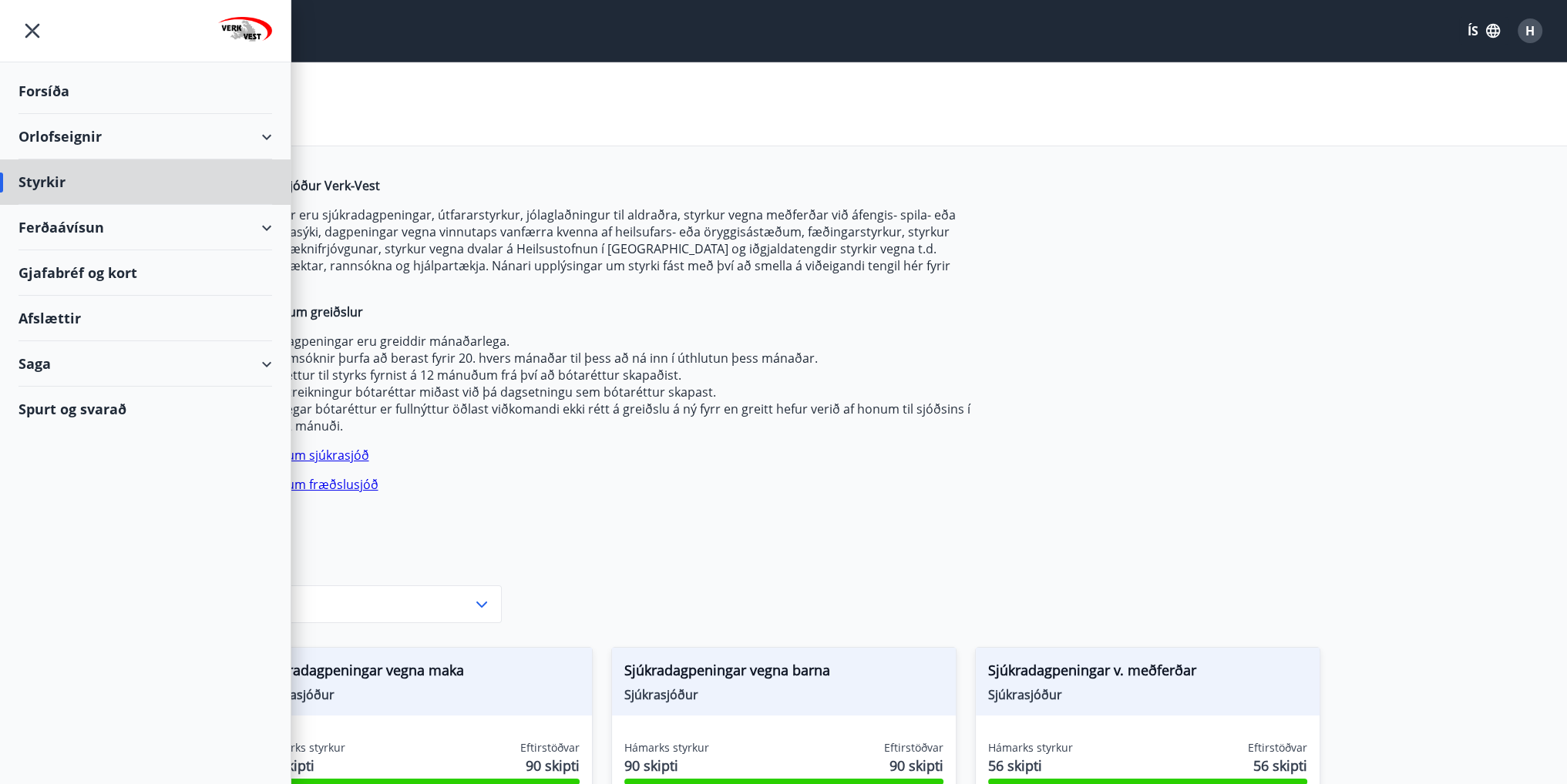
click at [62, 95] on div "Forsíða" at bounding box center [145, 90] width 253 height 45
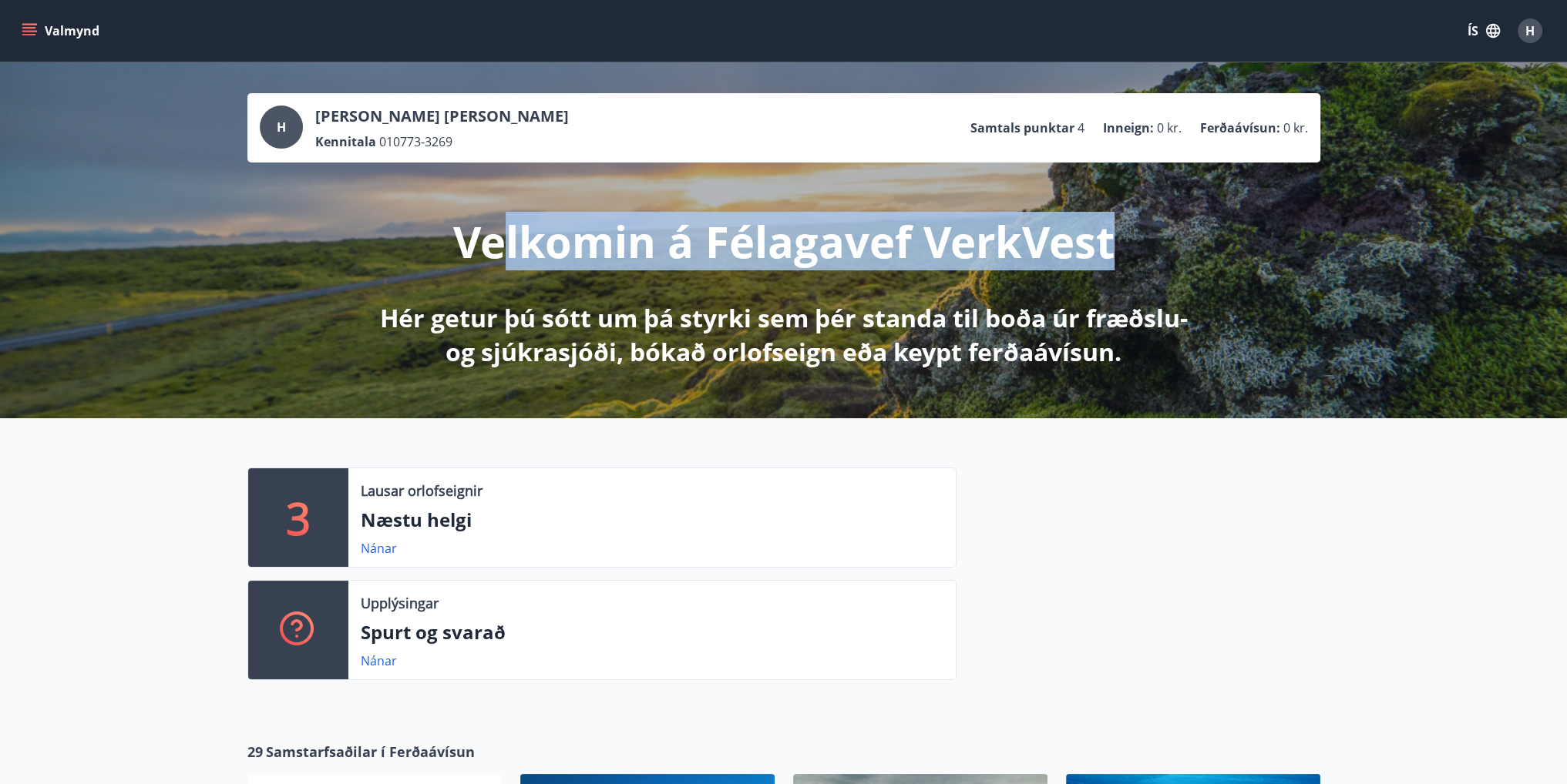
drag, startPoint x: 1110, startPoint y: 248, endPoint x: 497, endPoint y: 254, distance: 613.0
click at [497, 254] on div "Velkomin á Félagavef VerkVest Hér getur þú sótt um þá styrki sem þér standa til…" at bounding box center [784, 266] width 863 height 206
click at [808, 262] on p "Velkomin á Félagavef VerkVest" at bounding box center [784, 240] width 661 height 58
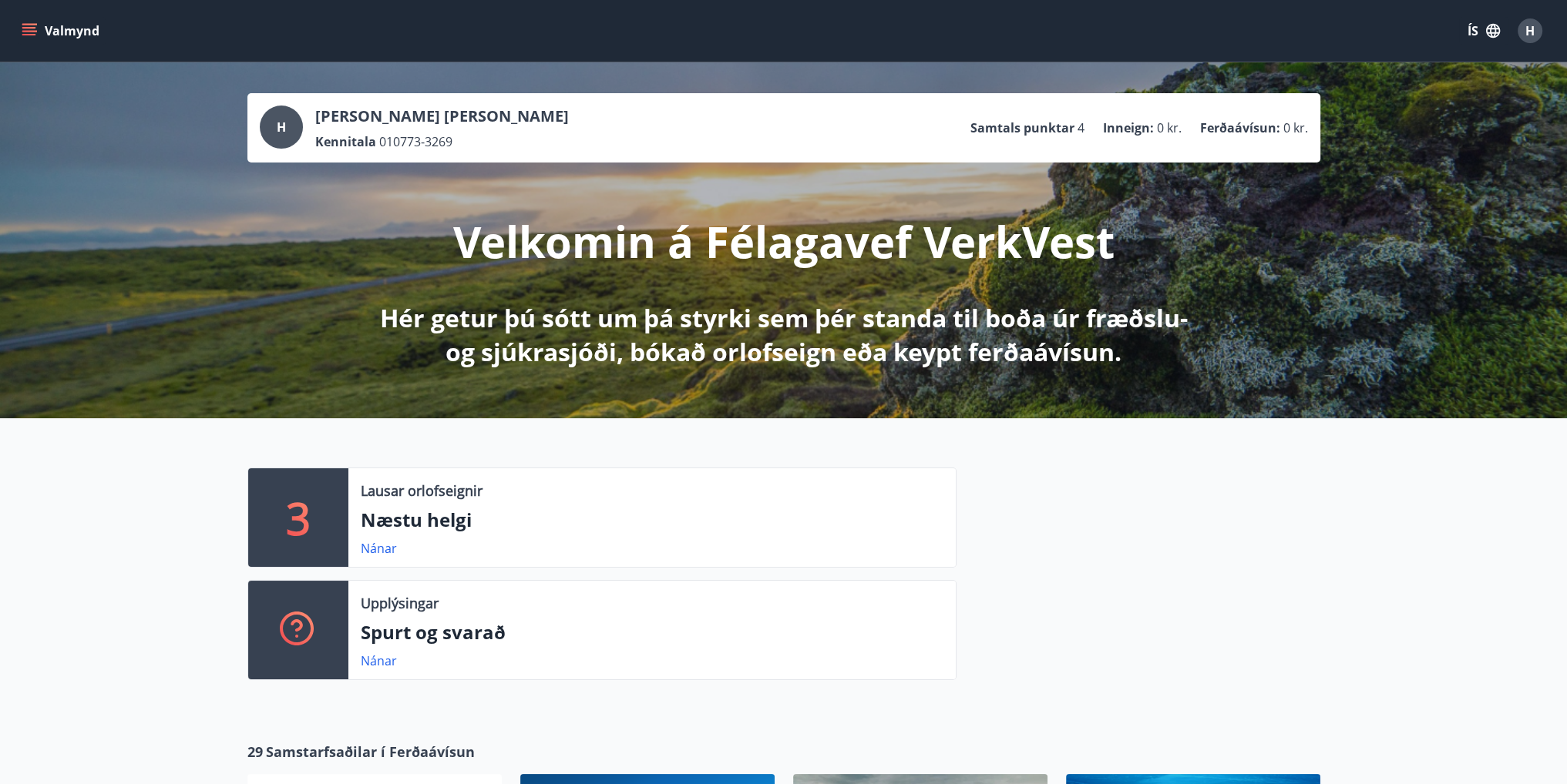
click at [732, 346] on p "Hér getur þú sótt um þá styrki sem þér standa til boða úr fræðslu- og sjúkrasjó…" at bounding box center [784, 335] width 814 height 67
